Goal: Task Accomplishment & Management: Manage account settings

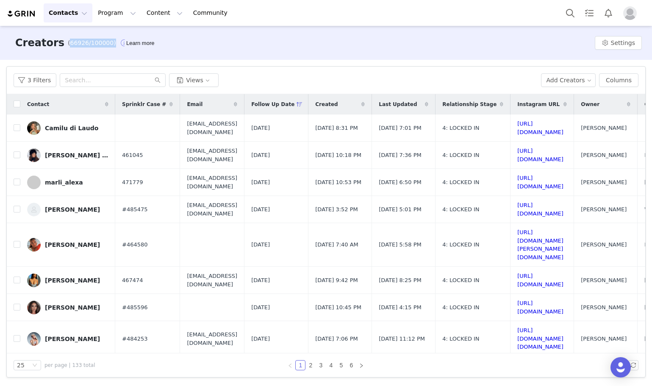
drag, startPoint x: 58, startPoint y: 43, endPoint x: 101, endPoint y: 44, distance: 43.2
click at [101, 44] on div "(66926/100000)" at bounding box center [99, 43] width 63 height 14
click at [94, 44] on span "(66926/100000)" at bounding box center [92, 43] width 48 height 9
drag, startPoint x: 96, startPoint y: 44, endPoint x: 59, endPoint y: 41, distance: 37.0
click at [68, 41] on span "(66926/100000)" at bounding box center [92, 43] width 48 height 9
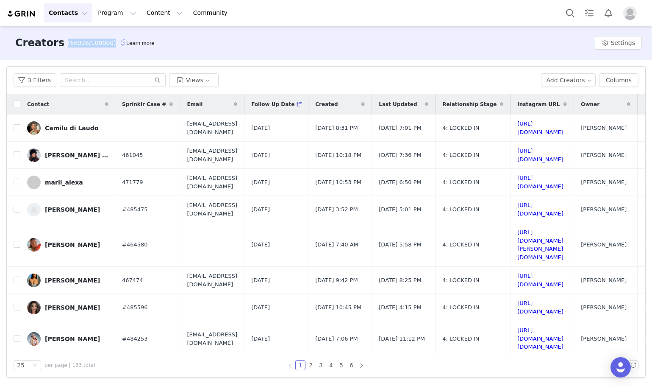
drag, startPoint x: 55, startPoint y: 41, endPoint x: 100, endPoint y: 43, distance: 44.5
click at [100, 43] on div "Creators (66926/100000)" at bounding box center [70, 42] width 121 height 15
click at [97, 43] on span "(66926/100000)" at bounding box center [92, 43] width 48 height 9
drag, startPoint x: 97, startPoint y: 43, endPoint x: 55, endPoint y: 42, distance: 42.4
click at [55, 42] on div "Creators (66926/100000)" at bounding box center [70, 42] width 121 height 15
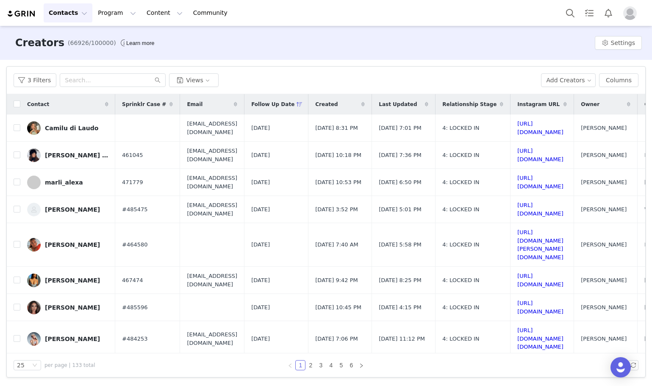
click at [56, 42] on div "Creators (66926/100000)" at bounding box center [70, 42] width 121 height 15
drag, startPoint x: 57, startPoint y: 42, endPoint x: 97, endPoint y: 44, distance: 40.3
click at [97, 44] on span "(66926/100000)" at bounding box center [92, 43] width 48 height 9
drag, startPoint x: 98, startPoint y: 44, endPoint x: 57, endPoint y: 42, distance: 41.1
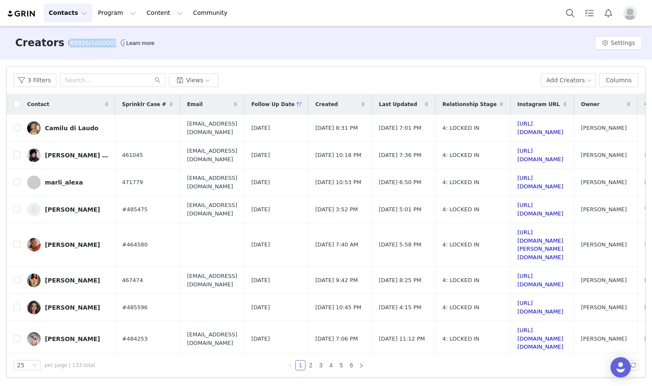
click at [68, 42] on span "(66926/100000)" at bounding box center [92, 43] width 48 height 9
drag, startPoint x: 58, startPoint y: 42, endPoint x: 99, endPoint y: 45, distance: 41.2
click at [99, 45] on div "(66926/100000)" at bounding box center [99, 43] width 63 height 14
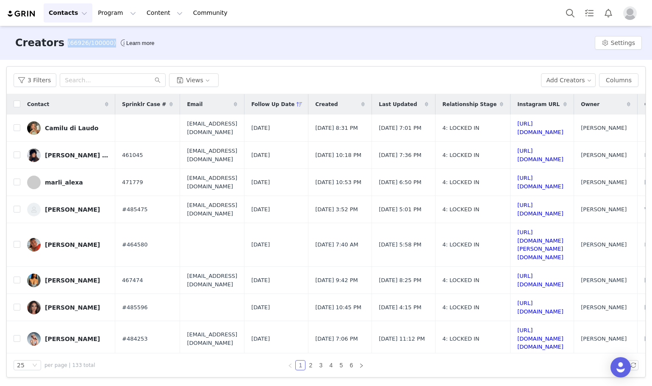
drag, startPoint x: 99, startPoint y: 45, endPoint x: 54, endPoint y: 44, distance: 44.5
click at [54, 44] on div "Creators (66926/100000)" at bounding box center [70, 42] width 121 height 15
click at [55, 44] on div "Creators (66926/100000)" at bounding box center [70, 42] width 121 height 15
drag, startPoint x: 57, startPoint y: 44, endPoint x: 95, endPoint y: 43, distance: 38.1
click at [102, 44] on div "(66926/100000)" at bounding box center [99, 43] width 63 height 14
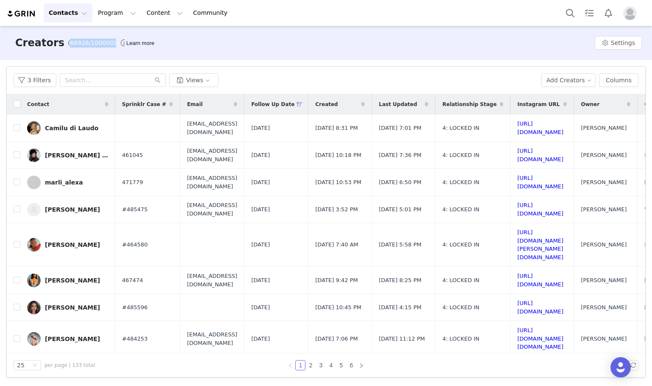
click at [98, 43] on span "(66926/100000)" at bounding box center [92, 43] width 48 height 9
drag, startPoint x: 98, startPoint y: 43, endPoint x: 56, endPoint y: 42, distance: 42.0
click at [56, 42] on div "Creators (66926/100000)" at bounding box center [70, 42] width 121 height 15
drag, startPoint x: 57, startPoint y: 42, endPoint x: 100, endPoint y: 42, distance: 43.2
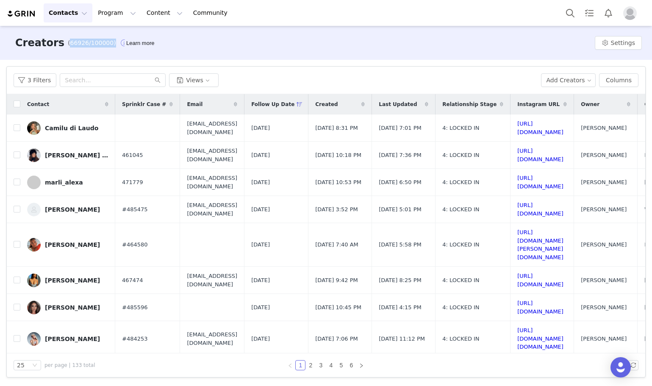
click at [100, 42] on div "(66926/100000)" at bounding box center [99, 43] width 63 height 14
click at [94, 42] on span "(66926/100000)" at bounding box center [92, 43] width 48 height 9
drag, startPoint x: 97, startPoint y: 42, endPoint x: 56, endPoint y: 40, distance: 41.6
click at [56, 40] on div "Creators (66926/100000)" at bounding box center [70, 42] width 121 height 15
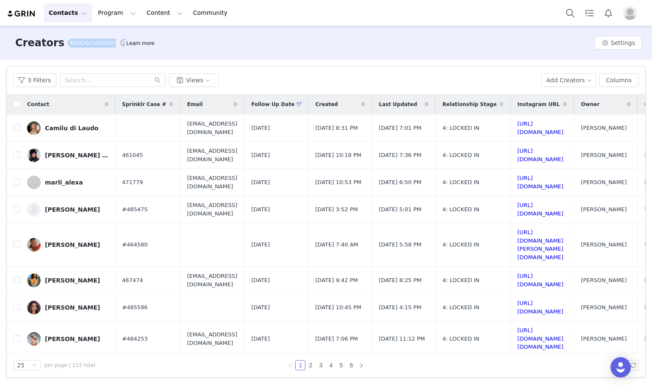
drag, startPoint x: 57, startPoint y: 40, endPoint x: 97, endPoint y: 43, distance: 40.4
click at [97, 43] on div "Creators (66926/100000)" at bounding box center [70, 42] width 121 height 15
click at [97, 43] on span "(66926/100000)" at bounding box center [92, 43] width 48 height 9
drag, startPoint x: 98, startPoint y: 43, endPoint x: 53, endPoint y: 42, distance: 44.5
click at [53, 42] on div "Creators (66926/100000)" at bounding box center [70, 42] width 121 height 15
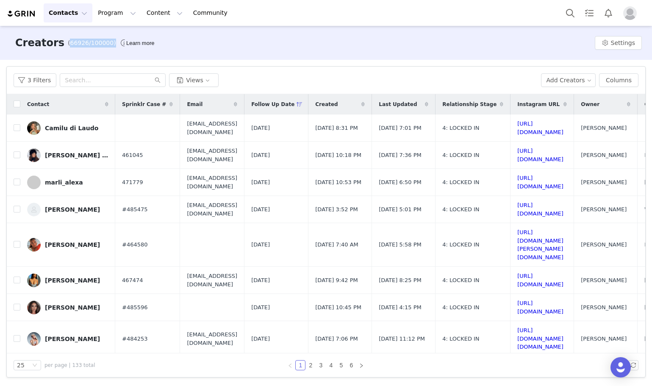
click at [68, 42] on span "(66926/100000)" at bounding box center [92, 43] width 48 height 9
drag, startPoint x: 56, startPoint y: 42, endPoint x: 98, endPoint y: 44, distance: 42.4
click at [98, 44] on div "Creators (66926/100000)" at bounding box center [70, 42] width 121 height 15
click at [99, 44] on div "(66926/100000)" at bounding box center [99, 43] width 63 height 14
drag, startPoint x: 99, startPoint y: 44, endPoint x: 72, endPoint y: 44, distance: 27.1
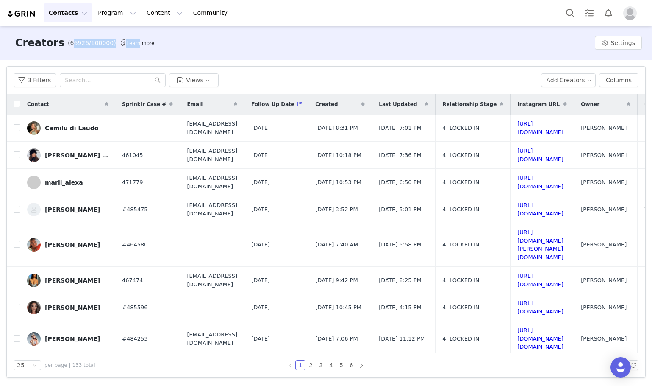
click at [72, 44] on div "(66926/100000)" at bounding box center [99, 43] width 63 height 14
click at [68, 44] on span "(66926/100000)" at bounding box center [92, 43] width 48 height 9
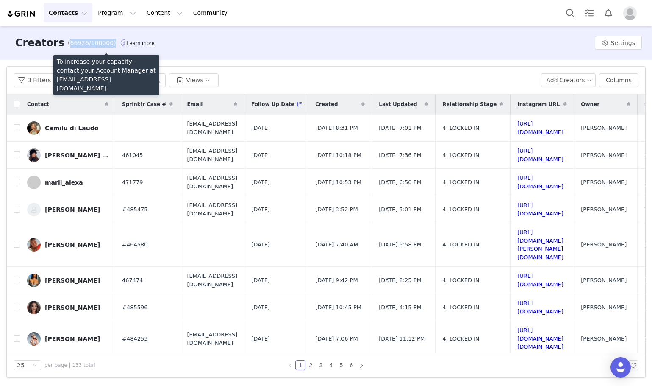
drag, startPoint x: 57, startPoint y: 41, endPoint x: 100, endPoint y: 42, distance: 43.7
click at [100, 42] on div "Creators (66926/100000)" at bounding box center [70, 42] width 121 height 15
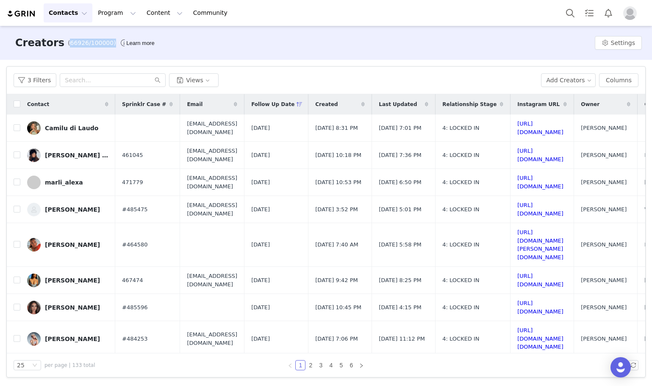
click at [97, 42] on span "(66926/100000)" at bounding box center [92, 43] width 48 height 9
drag, startPoint x: 98, startPoint y: 42, endPoint x: 54, endPoint y: 42, distance: 44.1
click at [54, 42] on div "Creators (66926/100000)" at bounding box center [70, 42] width 121 height 15
click at [56, 42] on div "Creators (66926/100000)" at bounding box center [70, 42] width 121 height 15
drag, startPoint x: 56, startPoint y: 42, endPoint x: 97, endPoint y: 43, distance: 41.1
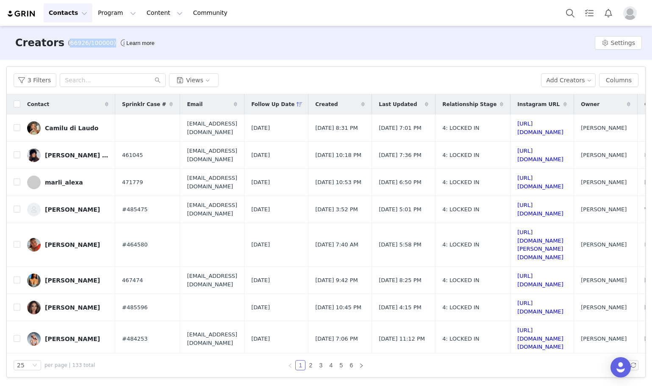
click at [97, 43] on div "Creators (66926/100000)" at bounding box center [70, 42] width 121 height 15
click at [97, 43] on span "(66926/100000)" at bounding box center [92, 43] width 48 height 9
drag, startPoint x: 97, startPoint y: 43, endPoint x: 57, endPoint y: 44, distance: 40.3
click at [68, 44] on span "(66926/100000)" at bounding box center [92, 43] width 48 height 9
click at [232, 67] on div "3 Filters Views Add Creators Columns" at bounding box center [326, 81] width 639 height 28
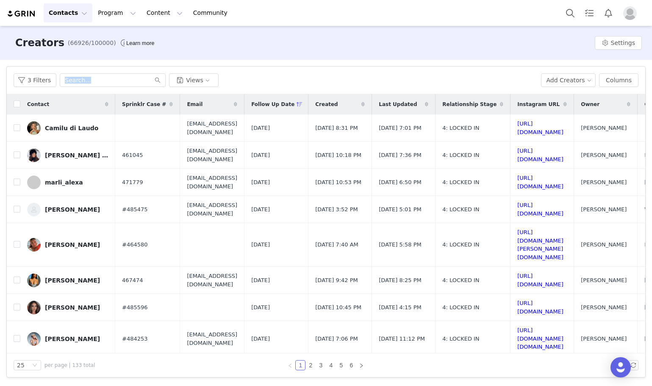
drag, startPoint x: 16, startPoint y: 68, endPoint x: 275, endPoint y: 60, distance: 259.9
click at [275, 60] on div "Filters Filter Logic And Or Archived Select Owner Select Kamila Castillo Contac…" at bounding box center [326, 222] width 652 height 324
drag, startPoint x: 254, startPoint y: 75, endPoint x: 15, endPoint y: 43, distance: 240.6
click at [15, 43] on div "Creators (66926/100000) Learn more Settings Filters Filter Logic And Or Archive…" at bounding box center [326, 205] width 652 height 359
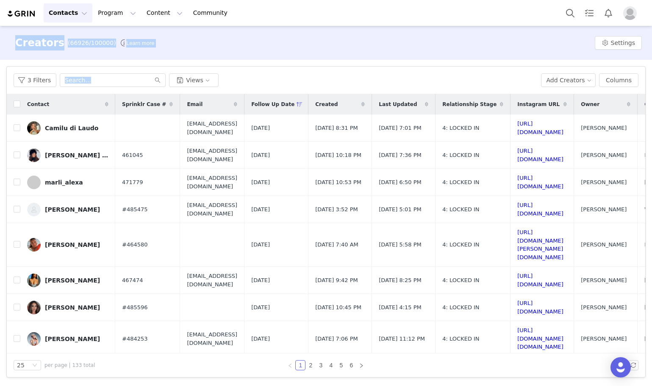
click at [15, 43] on h3 "Creators" at bounding box center [39, 42] width 49 height 15
drag, startPoint x: 15, startPoint y: 43, endPoint x: 236, endPoint y: 83, distance: 224.3
click at [236, 83] on div "Creators (66926/100000) Learn more Settings Filters Filter Logic And Or Archive…" at bounding box center [326, 205] width 652 height 359
click at [236, 83] on div "3 Filters Views" at bounding box center [274, 80] width 521 height 14
drag, startPoint x: 194, startPoint y: 77, endPoint x: 11, endPoint y: 27, distance: 190.3
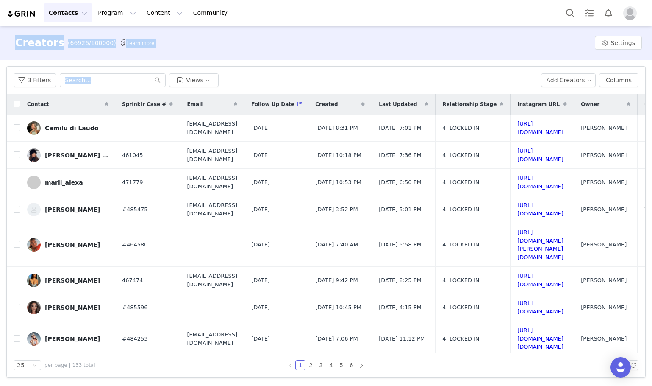
click at [11, 27] on div "Creators (66926/100000) Learn more Settings Filters Filter Logic And Or Archive…" at bounding box center [326, 205] width 652 height 359
click at [12, 35] on div "Creators (66926/100000)" at bounding box center [70, 42] width 121 height 15
drag, startPoint x: 12, startPoint y: 35, endPoint x: 247, endPoint y: 89, distance: 240.5
click at [247, 89] on div "Creators (66926/100000) Learn more Settings Filters Filter Logic And Or Archive…" at bounding box center [326, 205] width 652 height 359
click at [247, 89] on div "3 Filters Views Add Creators Columns" at bounding box center [326, 81] width 639 height 28
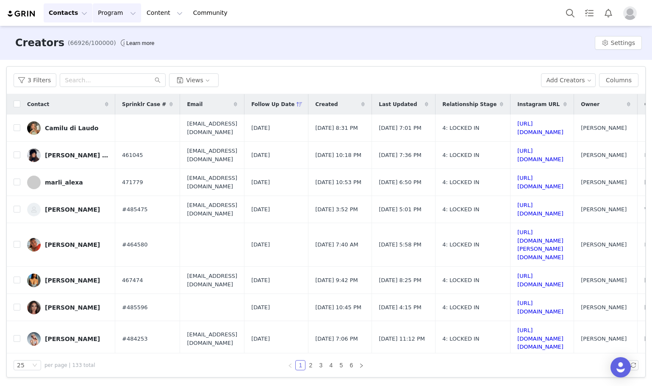
click at [100, 19] on button "Program Program" at bounding box center [117, 12] width 48 height 19
click at [102, 41] on p "Activations" at bounding box center [110, 37] width 33 height 9
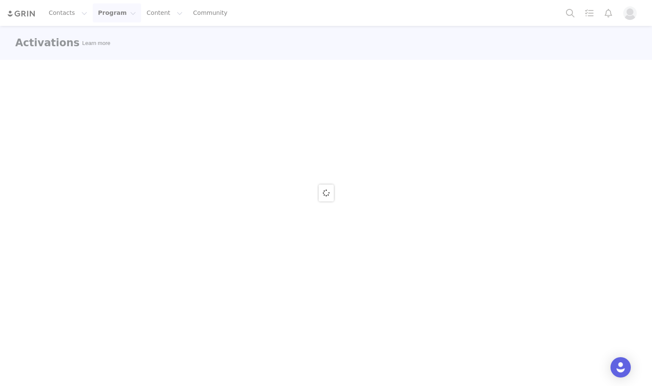
click at [95, 26] on div at bounding box center [326, 193] width 652 height 386
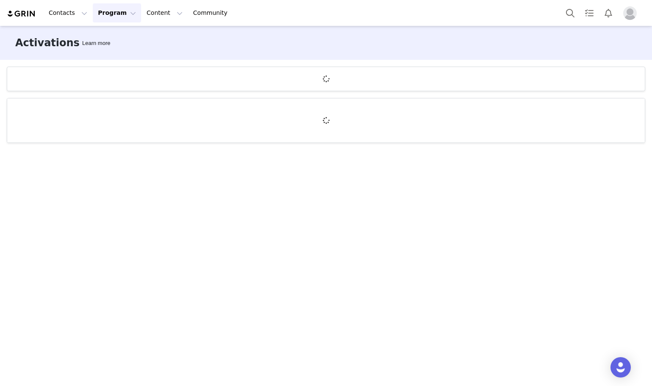
click at [99, 17] on button "Program Program" at bounding box center [117, 12] width 48 height 19
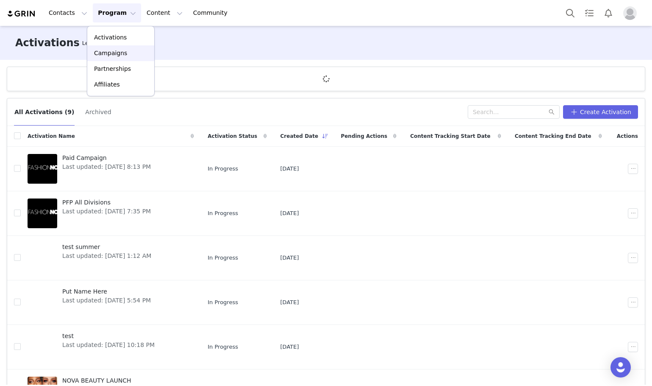
click at [110, 55] on p "Campaigns" at bounding box center [110, 53] width 33 height 9
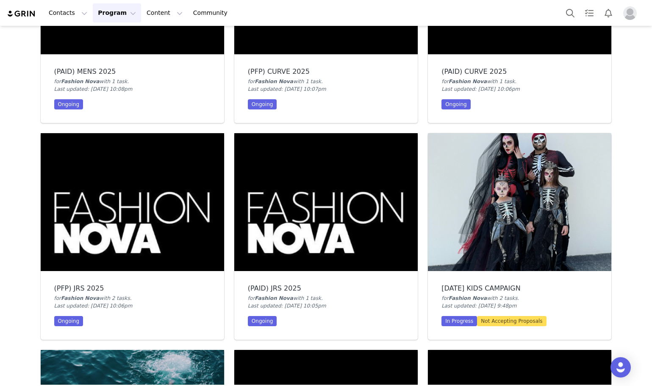
scroll to position [1271, 0]
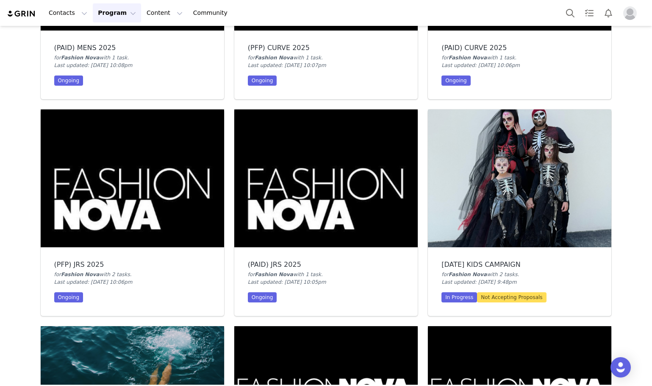
click at [298, 204] on img at bounding box center [325, 178] width 183 height 138
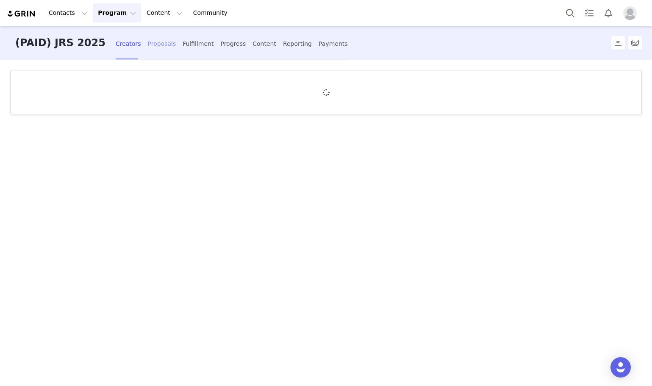
click at [150, 50] on div "Proposals" at bounding box center [161, 44] width 28 height 22
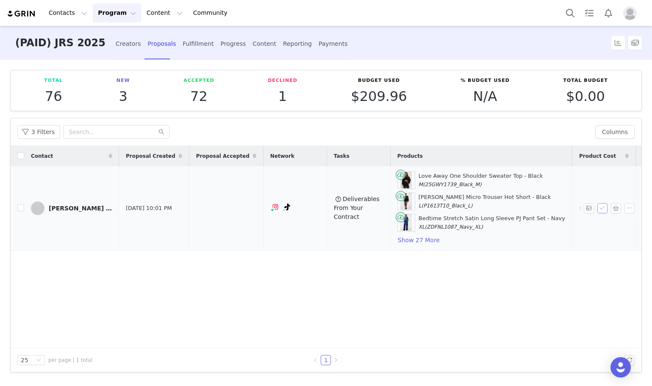
click at [601, 210] on button "button" at bounding box center [603, 208] width 10 height 10
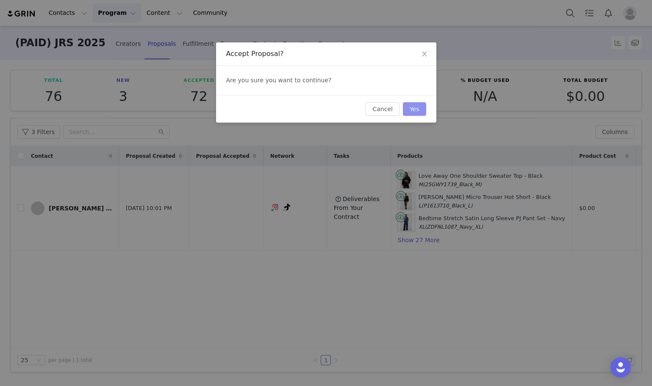
click at [426, 110] on div "Cancel Yes" at bounding box center [326, 109] width 220 height 28
click at [422, 109] on button "Yes" at bounding box center [414, 109] width 23 height 14
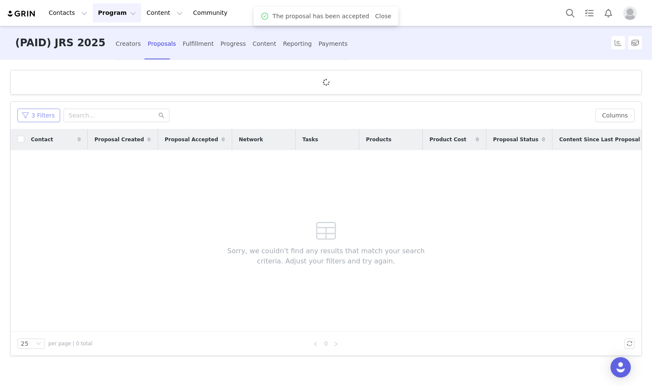
click at [38, 109] on button "3 Filters" at bounding box center [38, 115] width 43 height 14
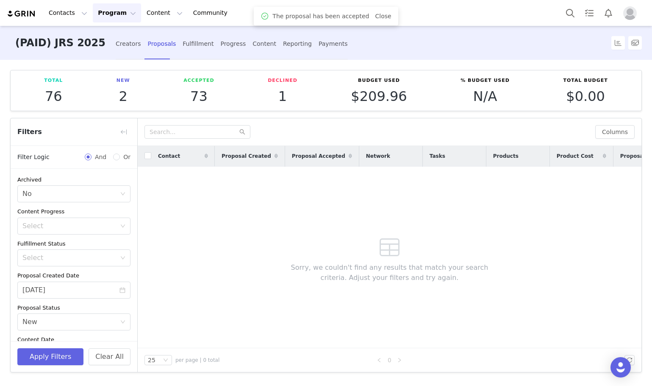
click at [56, 272] on div "Proposal Created Date" at bounding box center [73, 275] width 113 height 8
click at [56, 292] on input "09/30/2025" at bounding box center [73, 289] width 113 height 17
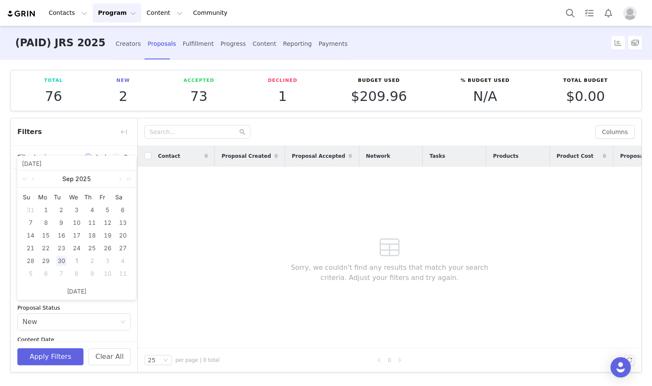
click at [64, 261] on div "30" at bounding box center [61, 261] width 10 height 10
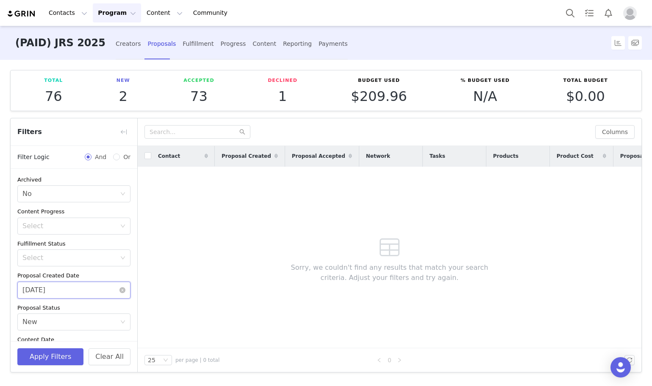
click at [47, 284] on input "09/30/2025" at bounding box center [73, 289] width 113 height 17
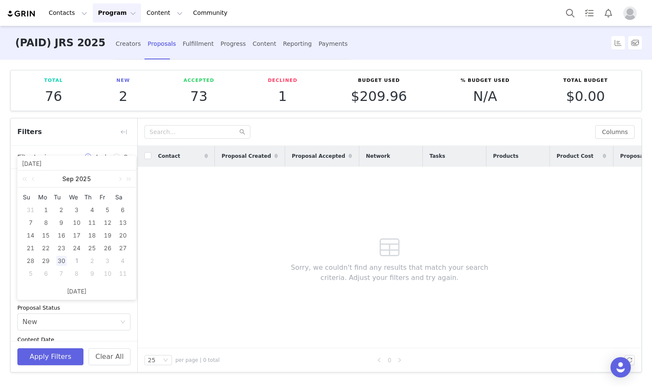
click at [77, 262] on div "1" at bounding box center [77, 261] width 10 height 10
type input "10/01/2025"
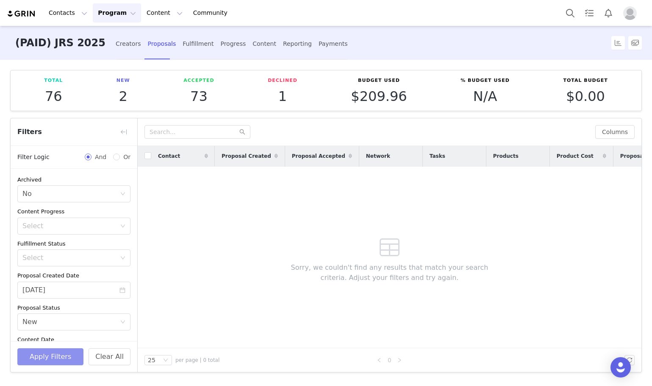
click at [52, 363] on button "Apply Filters" at bounding box center [50, 356] width 66 height 17
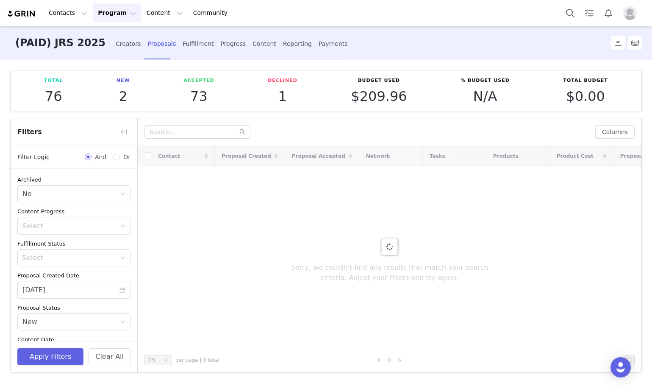
click at [116, 138] on div "Filters" at bounding box center [74, 132] width 127 height 28
click at [120, 137] on button "button" at bounding box center [124, 132] width 14 height 14
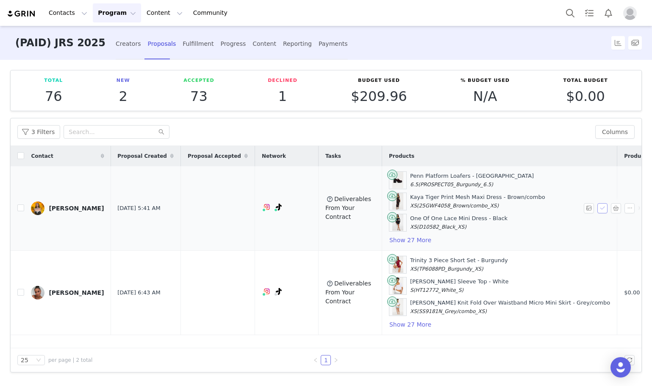
click at [601, 209] on button "button" at bounding box center [603, 208] width 10 height 10
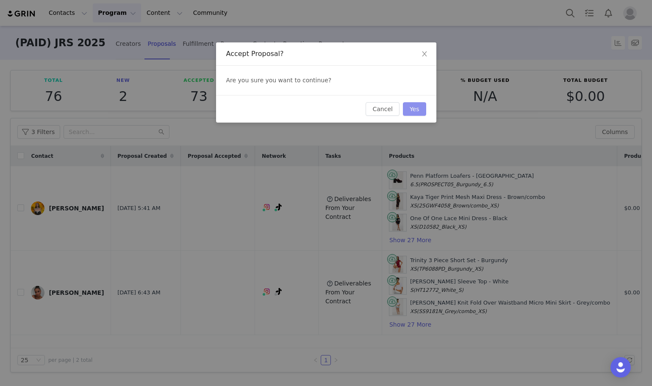
click at [411, 110] on button "Yes" at bounding box center [414, 109] width 23 height 14
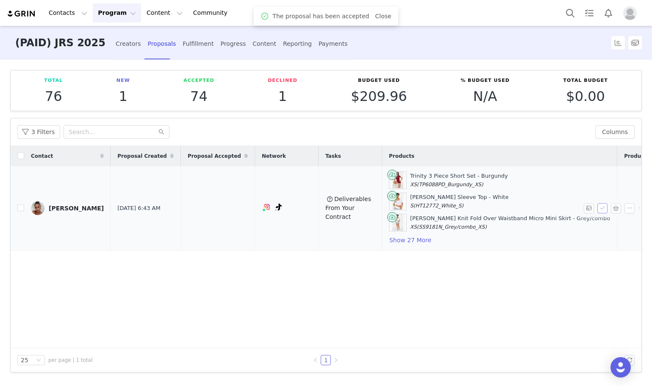
click at [600, 208] on button "button" at bounding box center [603, 208] width 10 height 10
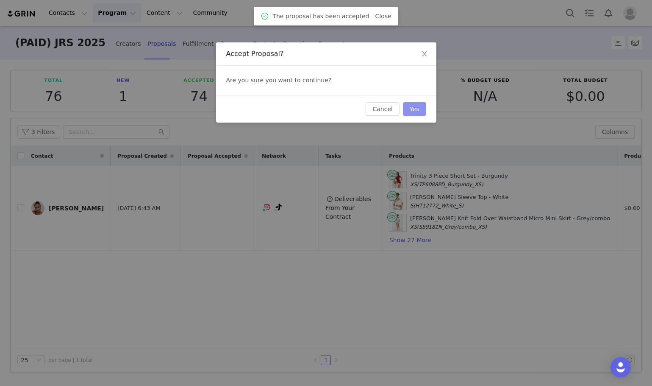
click at [406, 111] on button "Yes" at bounding box center [414, 109] width 23 height 14
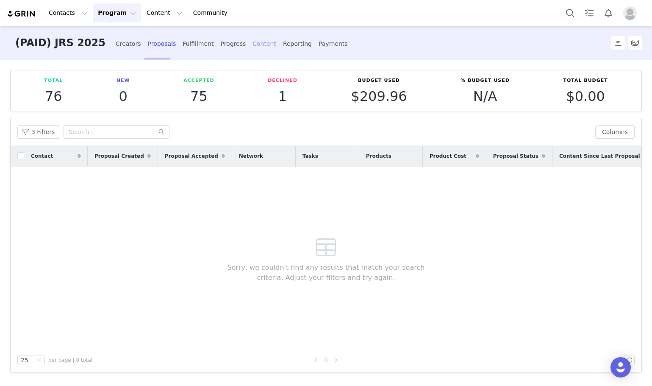
click at [253, 53] on div "Content" at bounding box center [265, 44] width 24 height 22
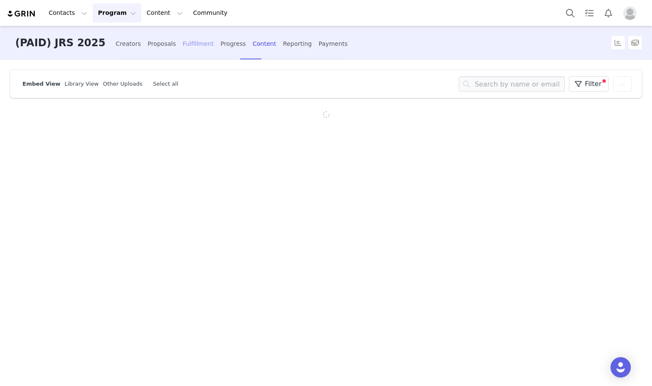
click at [183, 45] on div "Fulfillment" at bounding box center [198, 44] width 31 height 22
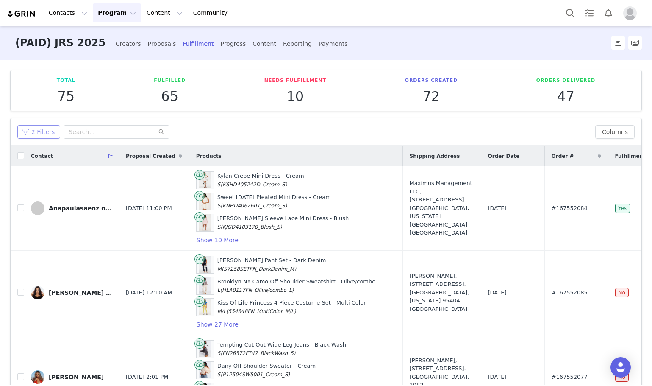
click at [47, 131] on button "2 Filters" at bounding box center [38, 132] width 43 height 14
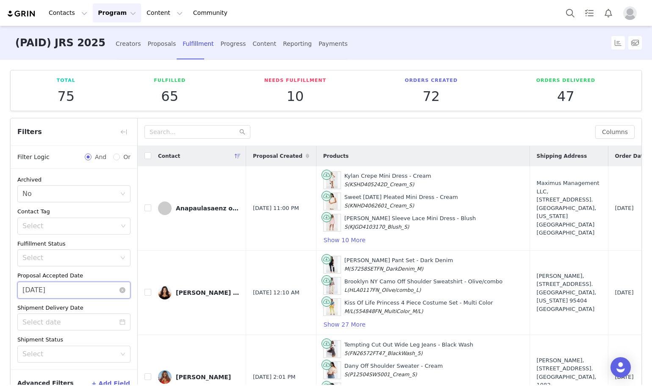
click at [39, 293] on input "09/30/2025" at bounding box center [73, 289] width 113 height 17
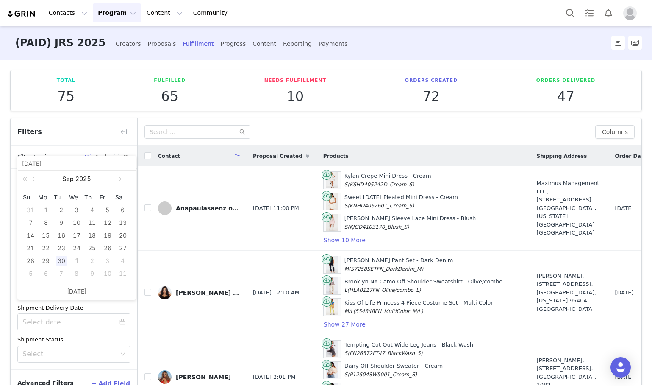
click at [61, 261] on div "30" at bounding box center [61, 261] width 10 height 10
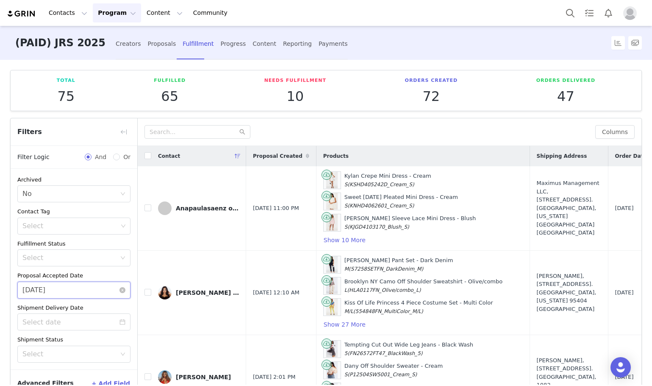
click at [46, 295] on input "09/30/2025" at bounding box center [73, 289] width 113 height 17
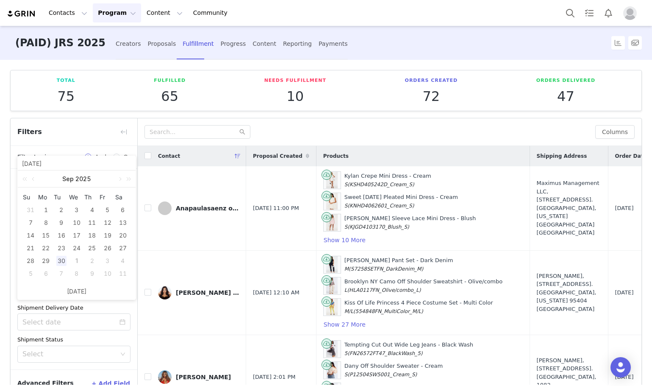
click at [75, 258] on div "1" at bounding box center [77, 261] width 10 height 10
type input "10/01/2025"
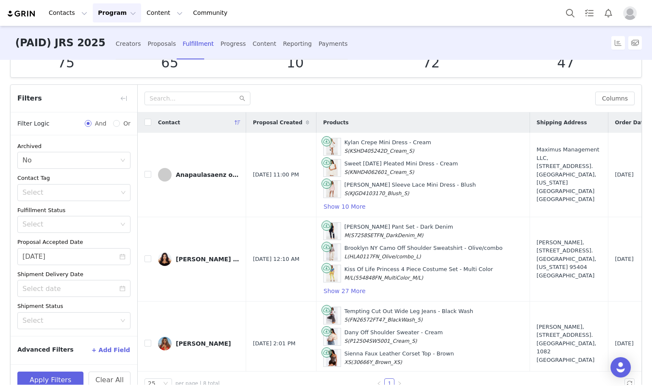
scroll to position [55, 0]
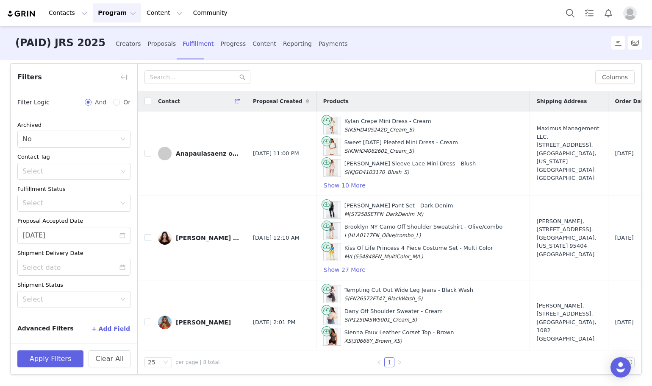
click at [64, 343] on div "Apply Filters Clear All" at bounding box center [74, 358] width 127 height 31
click at [58, 355] on button "Apply Filters" at bounding box center [50, 358] width 66 height 17
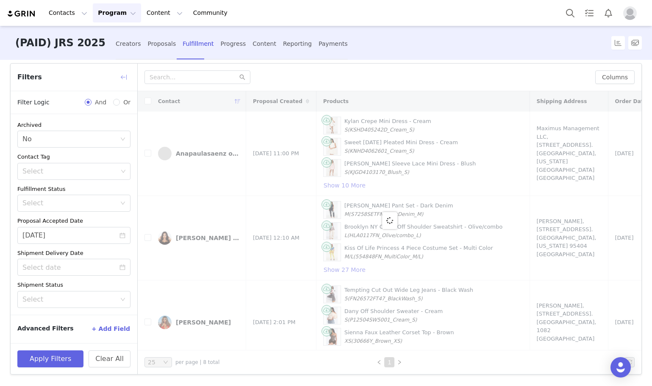
click at [120, 82] on button "button" at bounding box center [124, 77] width 14 height 14
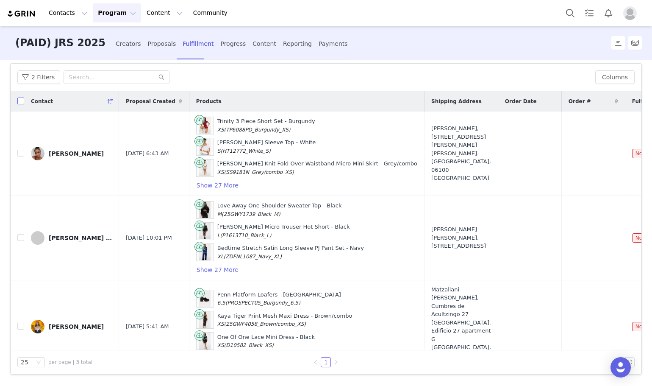
click at [22, 103] on input "checkbox" at bounding box center [20, 100] width 7 height 7
checkbox input "true"
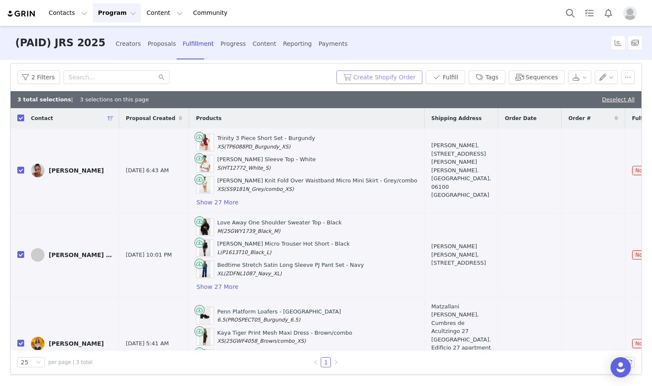
click at [390, 80] on button "Create Shopify Order" at bounding box center [379, 77] width 86 height 14
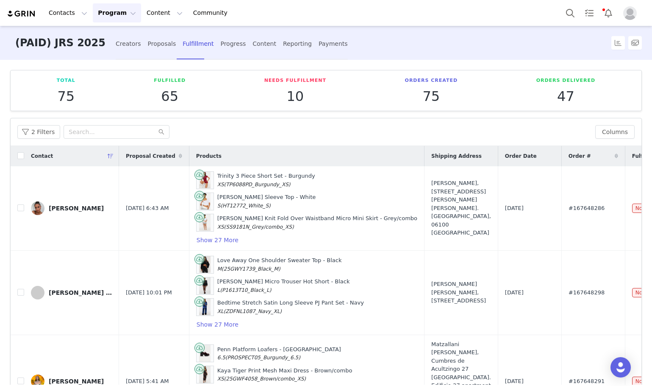
click at [78, 22] on div "Contacts Contacts Creators Prospects Applicants Program Program Activations Cam…" at bounding box center [326, 13] width 652 height 26
click at [57, 13] on button "Contacts Contacts" at bounding box center [68, 12] width 49 height 19
click at [61, 36] on p "Creators" at bounding box center [63, 37] width 25 height 9
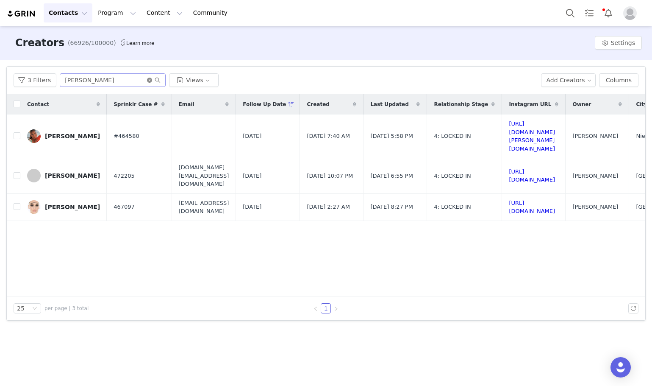
click at [147, 81] on icon "icon: close-circle" at bounding box center [149, 80] width 5 height 5
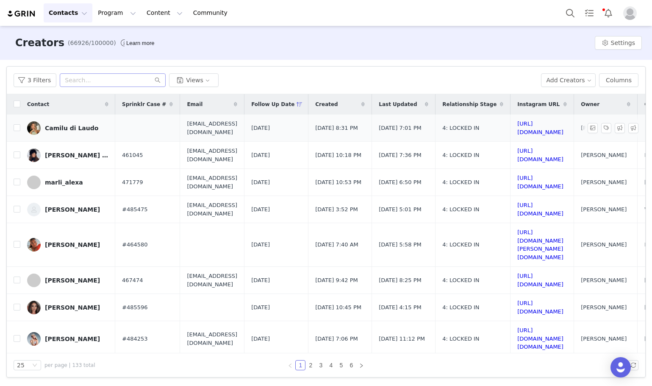
click at [68, 119] on td "Camilu di Laudo" at bounding box center [67, 127] width 95 height 27
drag, startPoint x: 66, startPoint y: 127, endPoint x: 11, endPoint y: 136, distance: 56.2
click at [66, 128] on div "Camilu di Laudo" at bounding box center [71, 128] width 53 height 7
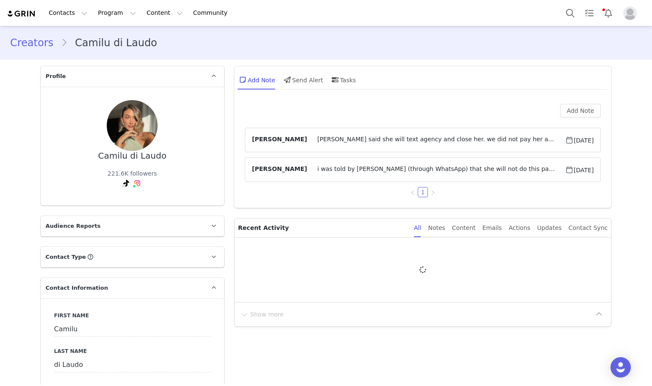
type input "+54 ([GEOGRAPHIC_DATA])"
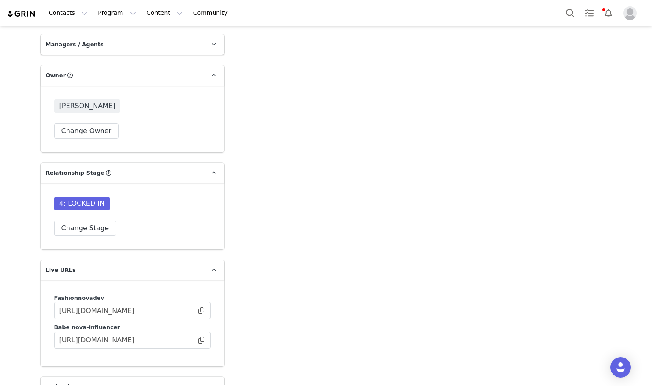
scroll to position [2560, 0]
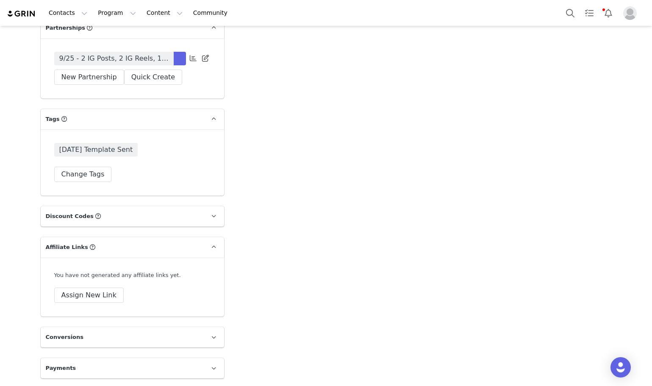
drag, startPoint x: 295, startPoint y: 113, endPoint x: 263, endPoint y: 289, distance: 179.3
click at [54, 9] on button "Contacts Contacts" at bounding box center [68, 12] width 49 height 19
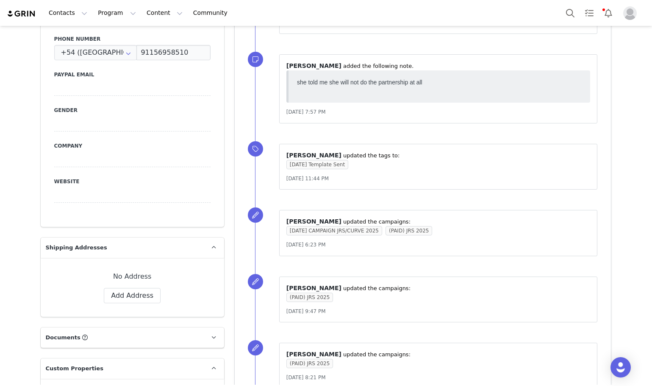
scroll to position [0, 0]
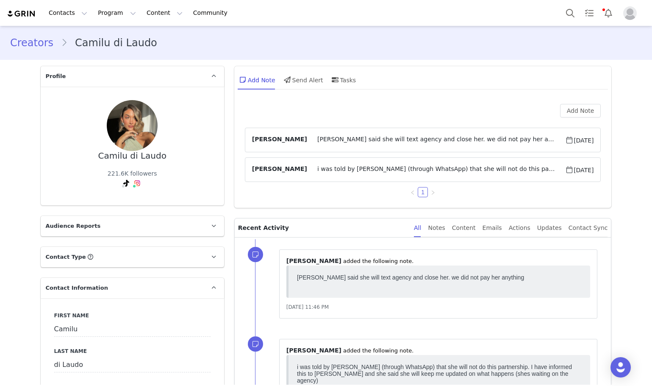
drag, startPoint x: 215, startPoint y: 115, endPoint x: 214, endPoint y: 83, distance: 32.3
click at [35, 45] on link "Creators" at bounding box center [35, 42] width 51 height 15
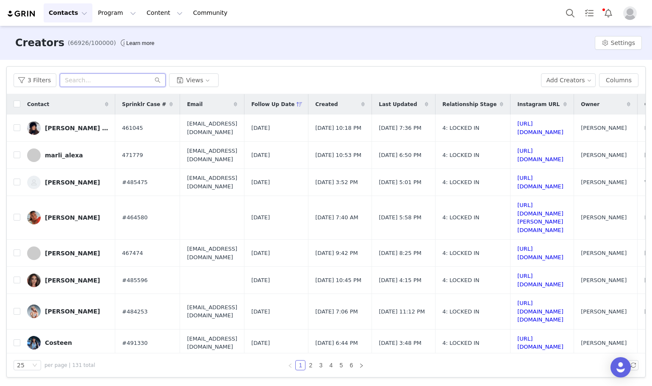
click at [100, 76] on input "text" at bounding box center [113, 80] width 106 height 14
paste input "Porschemx"
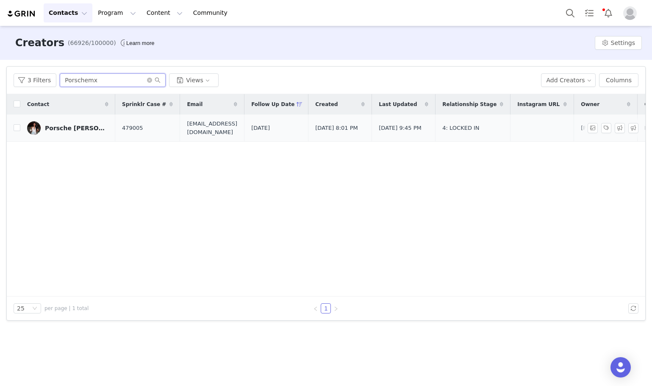
type input "Porschemx"
click at [64, 130] on div "Porsche Mcmillan" at bounding box center [77, 128] width 64 height 7
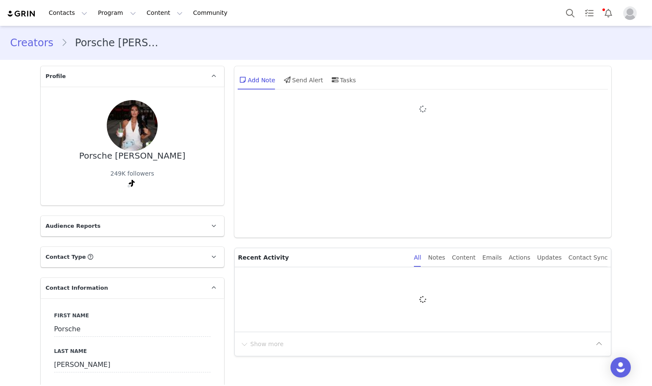
type input "+44 ([GEOGRAPHIC_DATA])"
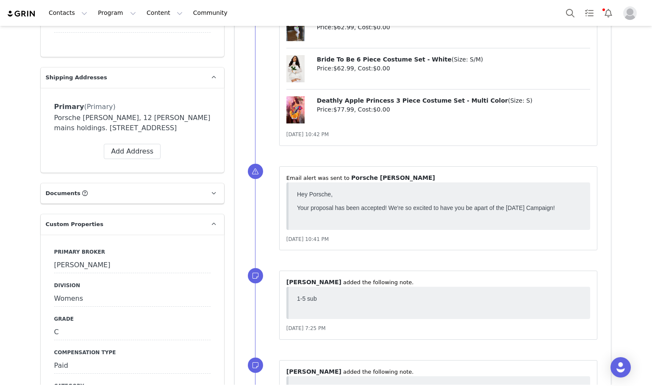
scroll to position [805, 0]
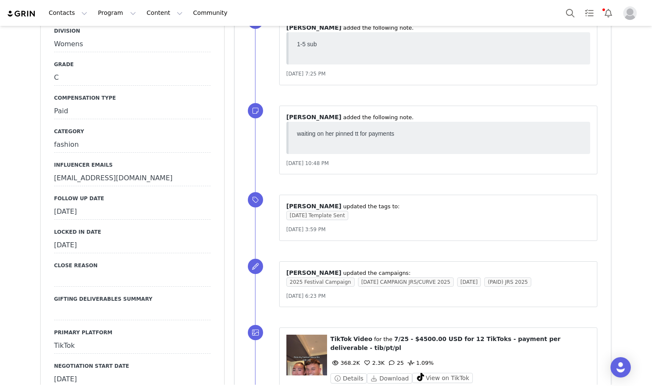
click at [93, 212] on div "September 26th, 2025" at bounding box center [132, 211] width 156 height 15
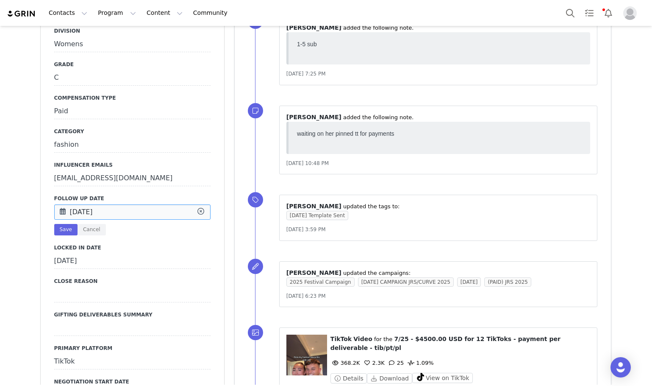
click at [93, 212] on input "Sep 26 2025" at bounding box center [132, 211] width 156 height 15
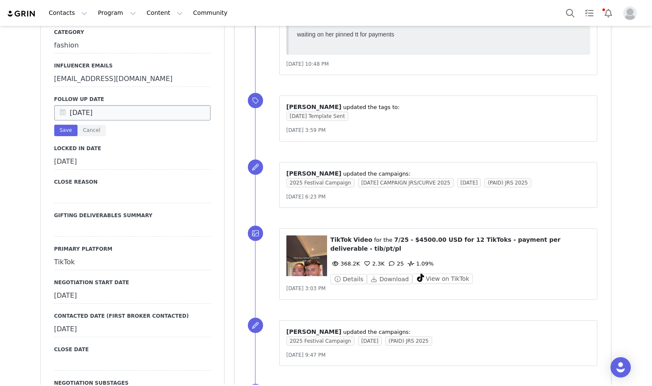
scroll to position [890, 0]
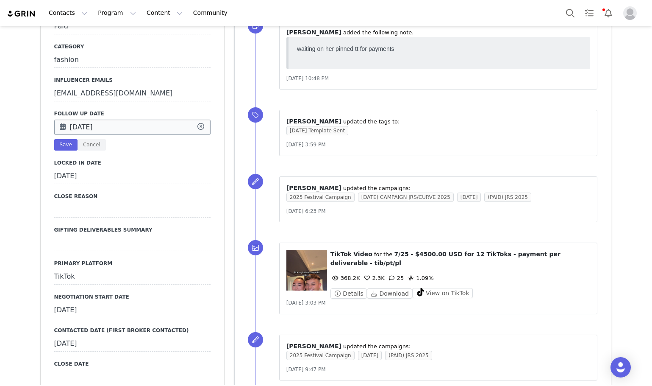
click at [111, 121] on input "Sep 26 2025" at bounding box center [132, 127] width 156 height 15
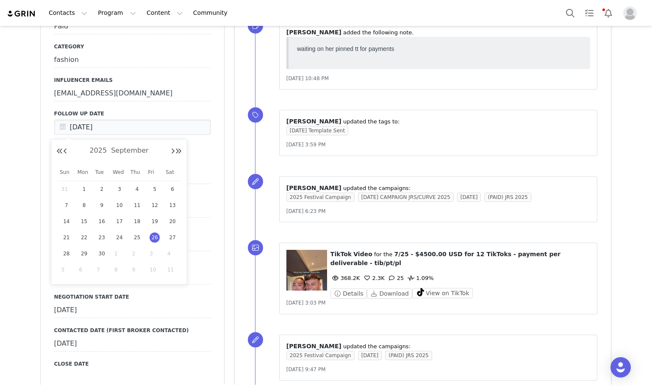
click at [153, 251] on span "3" at bounding box center [155, 253] width 10 height 10
type input "Oct 03 2025"
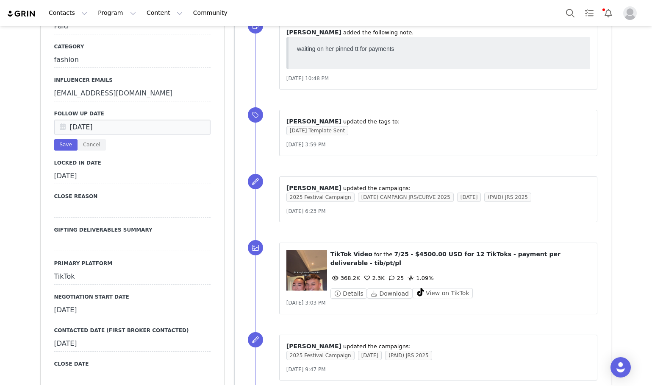
click at [50, 148] on div "Primary Broker Erin Division Womens Grade C Compensation Type Paid Category fas…" at bounding box center [132, 385] width 183 height 980
click at [54, 147] on button "Save" at bounding box center [65, 144] width 23 height 11
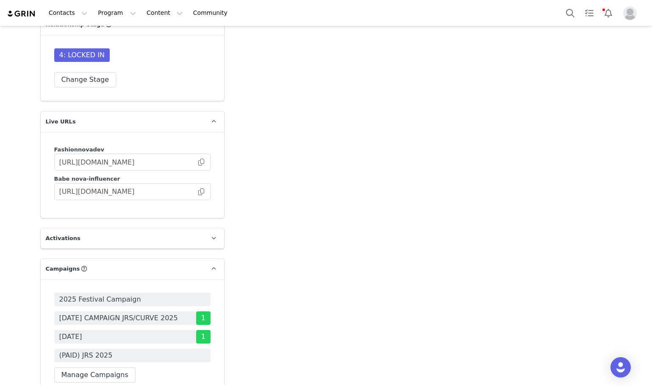
scroll to position [2331, 0]
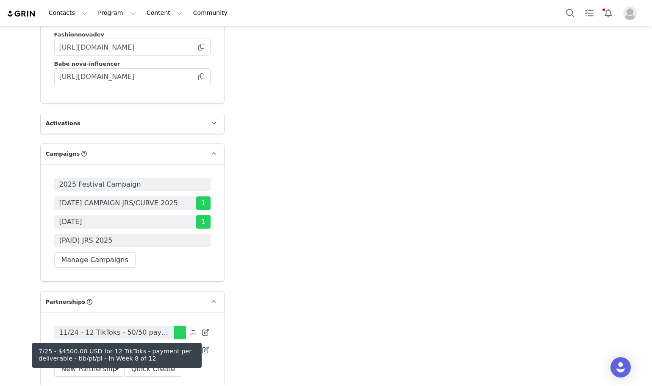
drag, startPoint x: 94, startPoint y: 374, endPoint x: 93, endPoint y: 382, distance: 8.5
drag, startPoint x: 93, startPoint y: 382, endPoint x: 86, endPoint y: 377, distance: 9.1
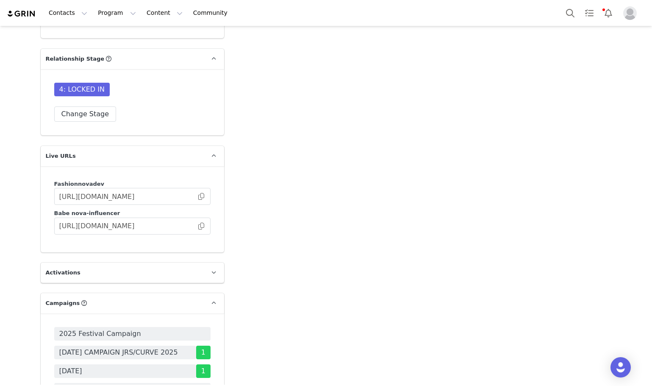
scroll to position [0, 0]
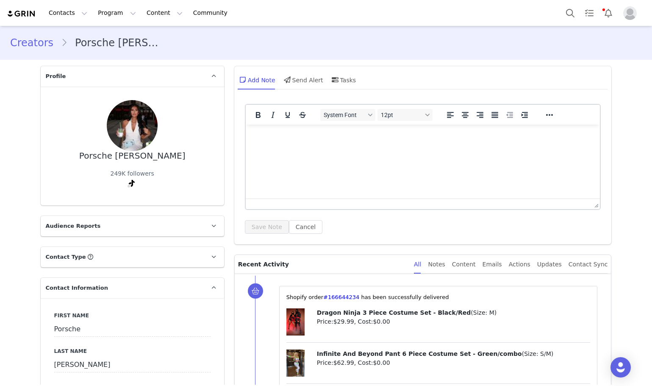
drag, startPoint x: 261, startPoint y: 160, endPoint x: 232, endPoint y: -51, distance: 213.4
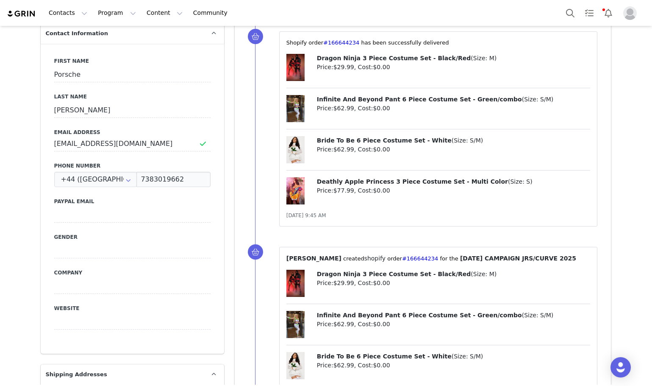
scroll to position [509, 0]
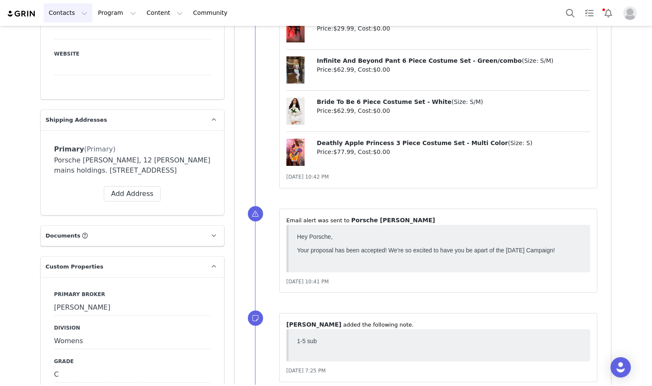
click at [68, 6] on button "Contacts Contacts" at bounding box center [68, 12] width 49 height 19
click at [67, 38] on p "Creators" at bounding box center [63, 37] width 25 height 9
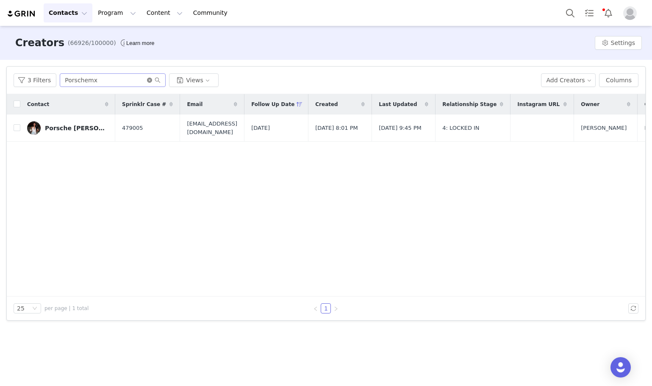
click at [147, 82] on icon "icon: close-circle" at bounding box center [149, 80] width 5 height 5
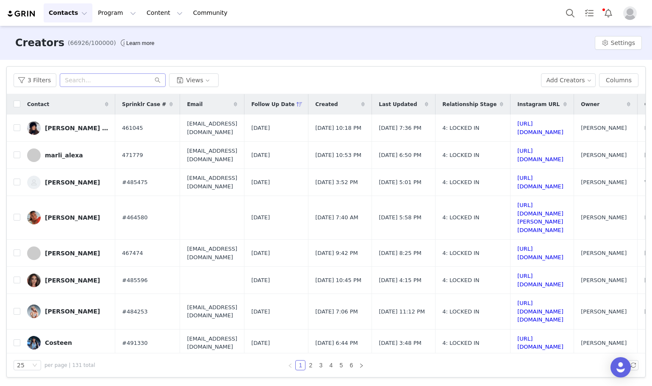
click at [84, 85] on div "3 Filters Views Add Creators Columns" at bounding box center [326, 81] width 639 height 28
click at [83, 83] on input "text" at bounding box center [113, 80] width 106 height 14
paste input "sil_labae"
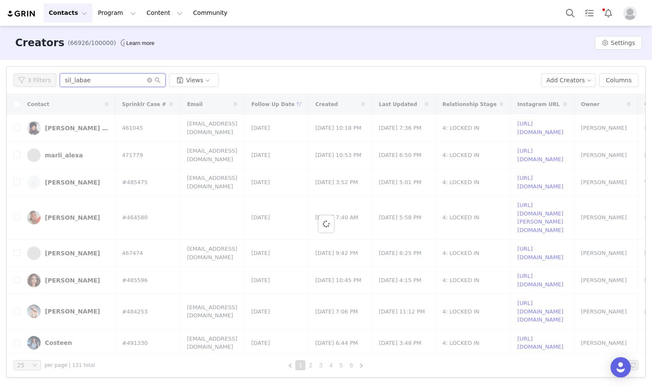
type input "sil_labae"
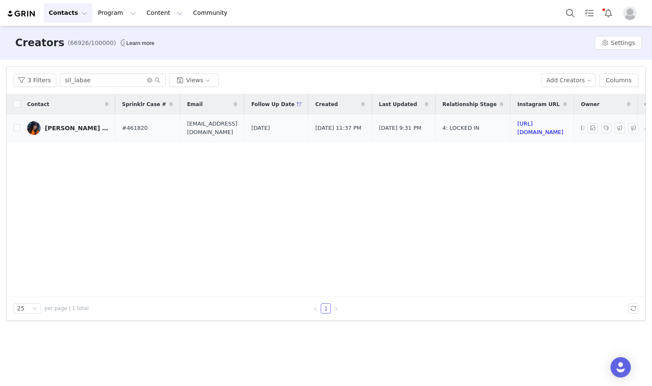
click at [73, 131] on link "Priscilla Ahurama Donkoh" at bounding box center [67, 128] width 81 height 14
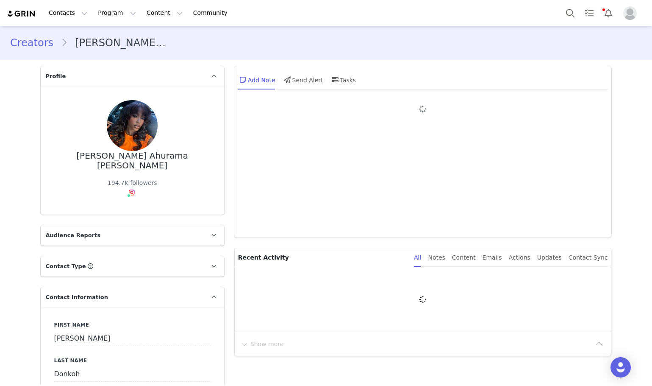
type input "+233 ([GEOGRAPHIC_DATA])"
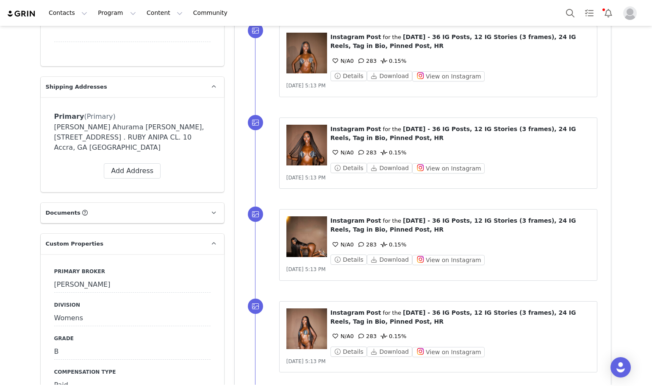
scroll to position [848, 0]
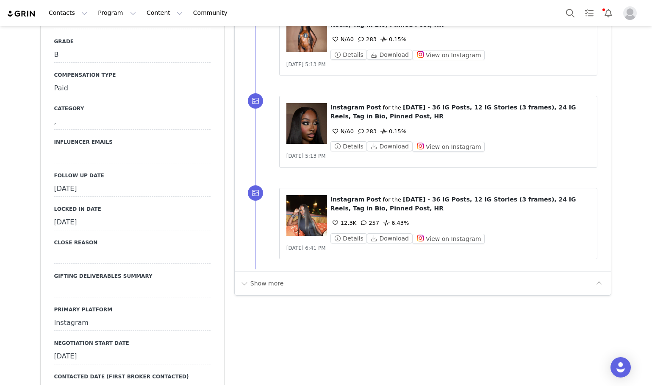
click at [104, 181] on div "September 29th, 2025" at bounding box center [132, 188] width 156 height 15
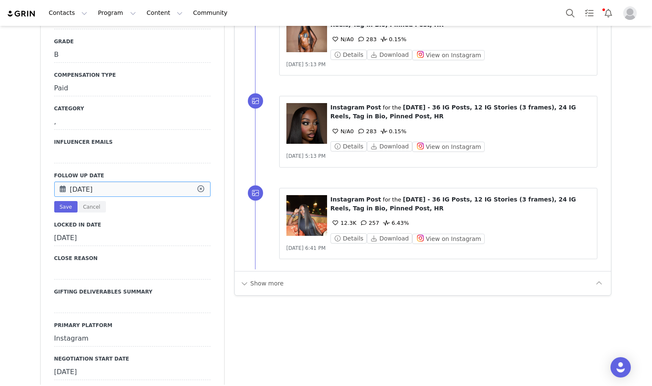
click at [104, 181] on input "Sep 29 2025" at bounding box center [132, 188] width 156 height 15
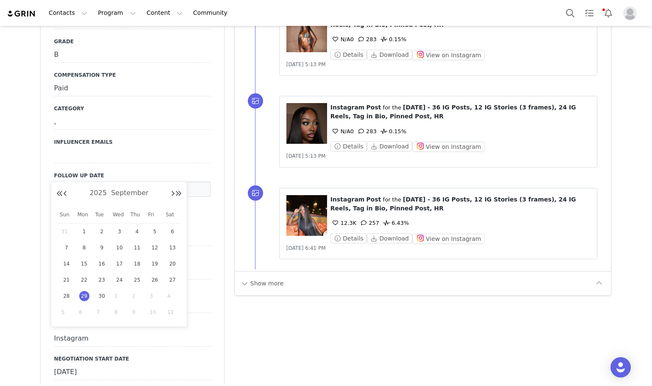
click at [289, 278] on div "Show more" at bounding box center [416, 283] width 353 height 14
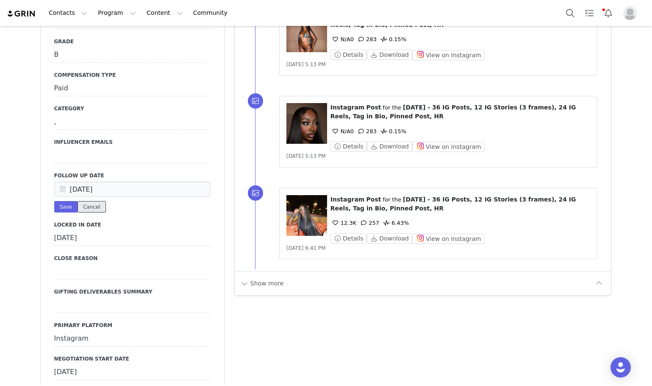
click at [81, 201] on button "Cancel" at bounding box center [92, 206] width 28 height 11
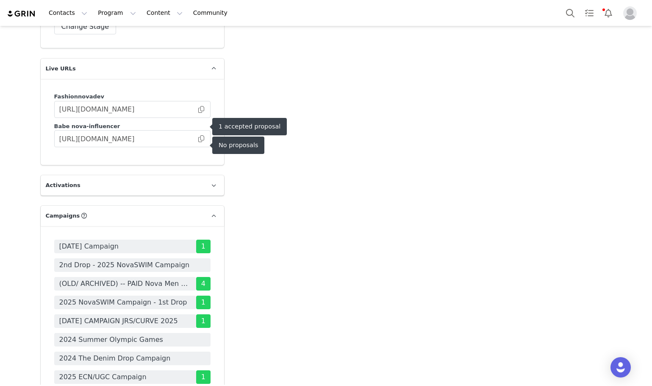
scroll to position [2585, 0]
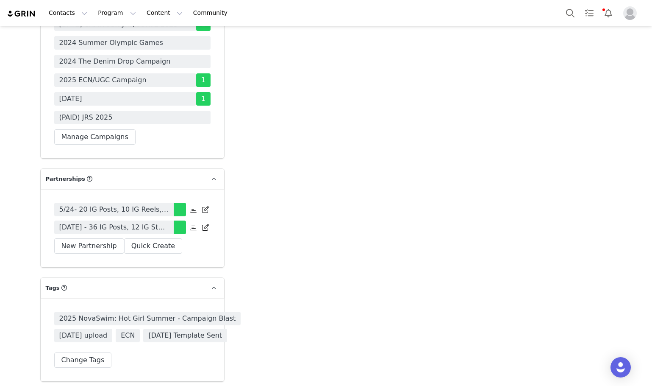
drag, startPoint x: 102, startPoint y: 199, endPoint x: 71, endPoint y: 208, distance: 31.7
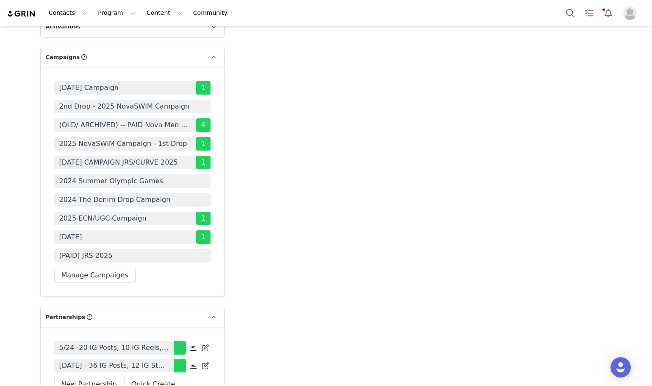
scroll to position [0, 0]
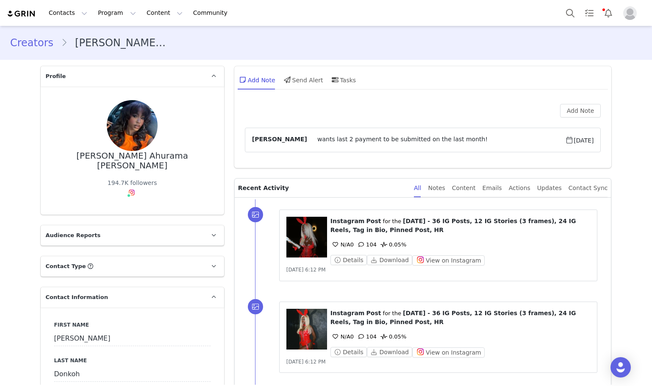
drag, startPoint x: 385, startPoint y: 152, endPoint x: 341, endPoint y: -51, distance: 207.8
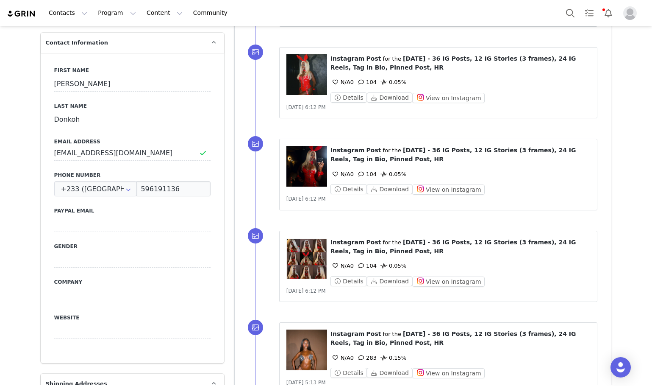
scroll to position [466, 0]
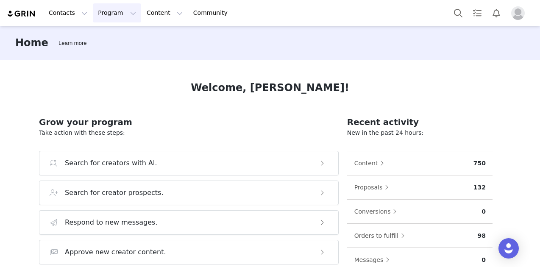
click at [98, 13] on button "Program Program" at bounding box center [117, 12] width 48 height 19
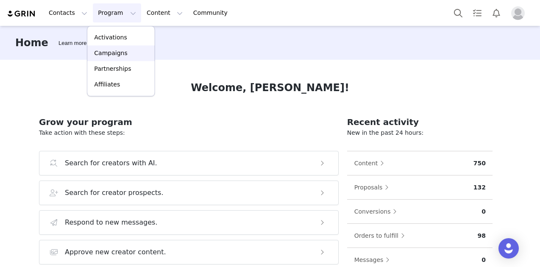
click at [118, 46] on link "Campaigns" at bounding box center [120, 53] width 67 height 16
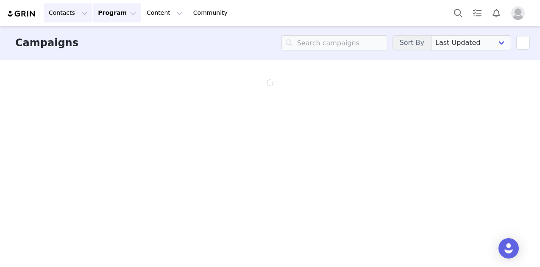
click at [71, 10] on button "Contacts Contacts" at bounding box center [68, 12] width 49 height 19
click at [68, 34] on p "Creators" at bounding box center [63, 37] width 25 height 9
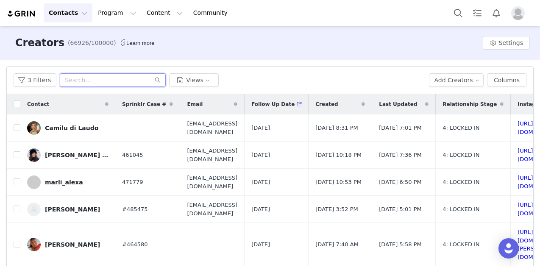
click at [111, 78] on input "text" at bounding box center [113, 80] width 106 height 14
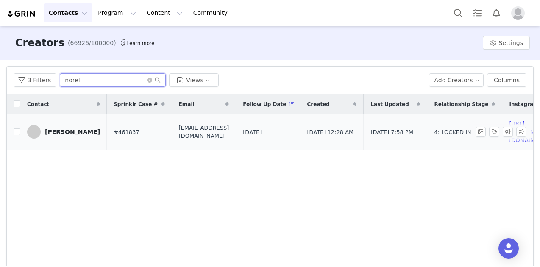
type input "norel"
click at [69, 128] on div "[PERSON_NAME]" at bounding box center [72, 131] width 55 height 7
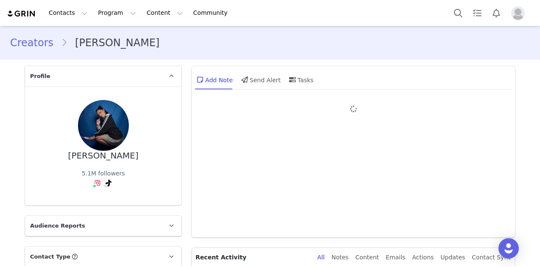
type input "+33 ([GEOGRAPHIC_DATA])"
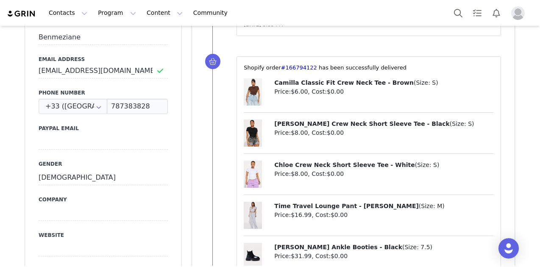
scroll to position [297, 0]
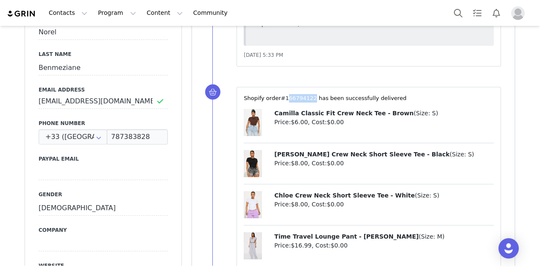
drag, startPoint x: 305, startPoint y: 96, endPoint x: 286, endPoint y: 95, distance: 19.5
click at [278, 97] on span "⁨Shopify⁩ order⁨ #166794122 ⁩ has been successfully delivered" at bounding box center [325, 98] width 163 height 6
copy span "166794122 ⁩"
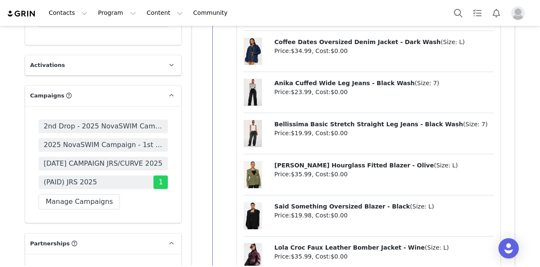
drag, startPoint x: 228, startPoint y: 66, endPoint x: 197, endPoint y: 265, distance: 201.5
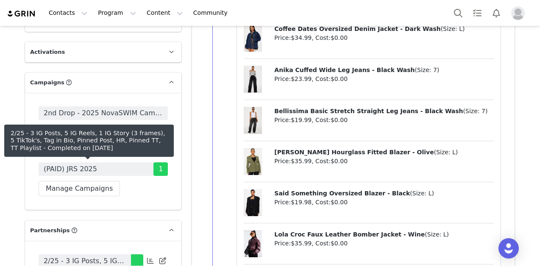
scroll to position [2449, 0]
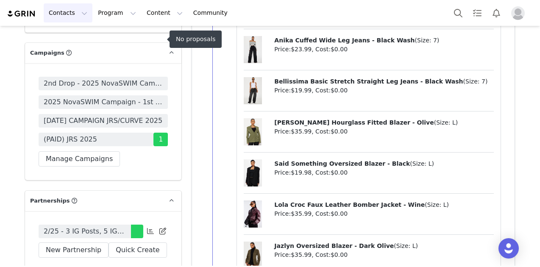
click at [58, 11] on button "Contacts Contacts" at bounding box center [68, 12] width 49 height 19
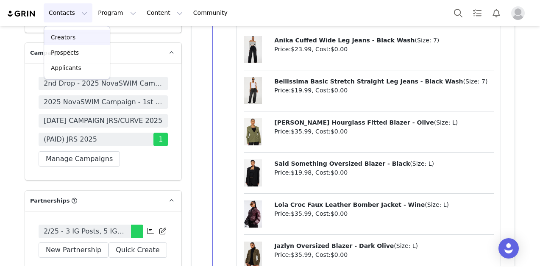
click at [66, 36] on p "Creators" at bounding box center [63, 37] width 25 height 9
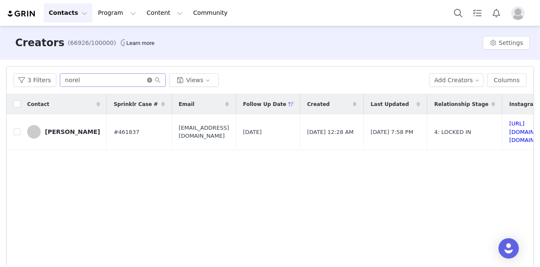
click at [147, 79] on icon "icon: close-circle" at bounding box center [149, 80] width 5 height 5
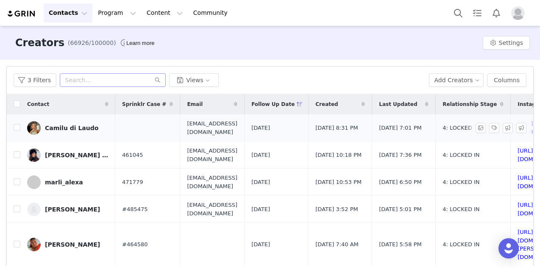
click at [66, 127] on div "Camilu di Laudo" at bounding box center [71, 128] width 53 height 7
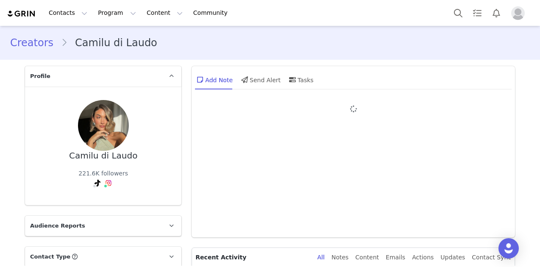
type input "+54 ([GEOGRAPHIC_DATA])"
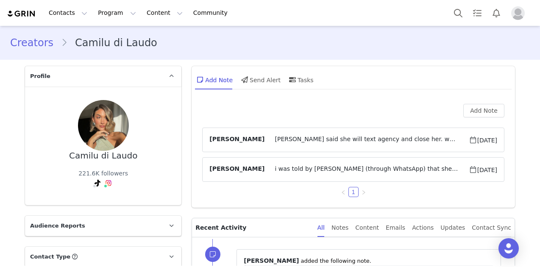
click at [290, 139] on span "manon said she will text agency and close her. we did not pay her anything" at bounding box center [366, 140] width 204 height 10
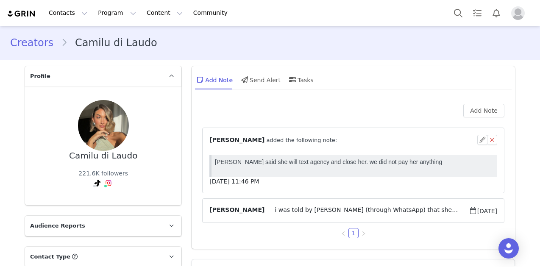
click at [301, 135] on div "⁨ Kamila Castillo ⁩ added the following note:" at bounding box center [353, 140] width 288 height 10
click at [31, 35] on link "Creators" at bounding box center [35, 42] width 51 height 15
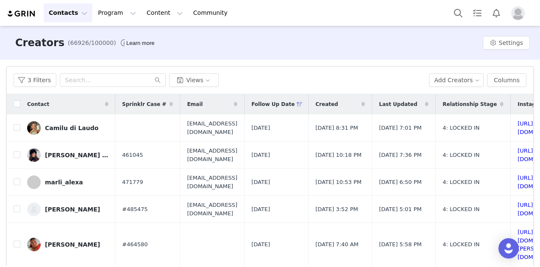
click at [85, 72] on div "3 Filters Views Add Creators Columns" at bounding box center [270, 81] width 526 height 28
paste input "maissane.agl"
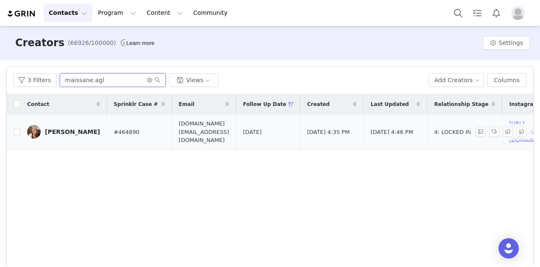
type input "maissane.agl"
click at [80, 118] on td "Maissane Aghioul" at bounding box center [63, 131] width 86 height 35
click at [79, 128] on div "Maissane Aghioul" at bounding box center [72, 131] width 55 height 7
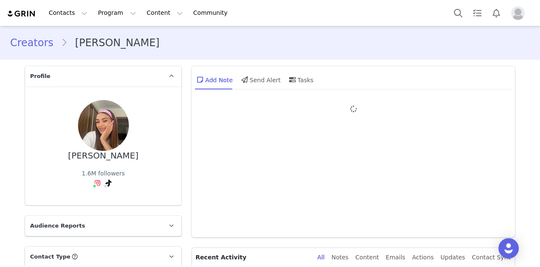
type input "+33 ([GEOGRAPHIC_DATA])"
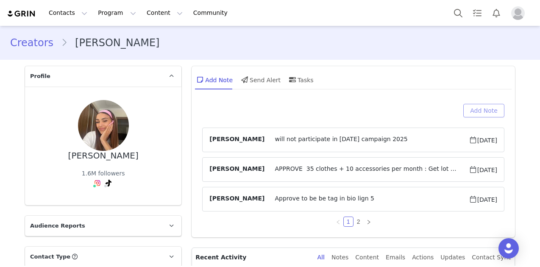
click at [481, 111] on button "Add Note" at bounding box center [483, 111] width 41 height 14
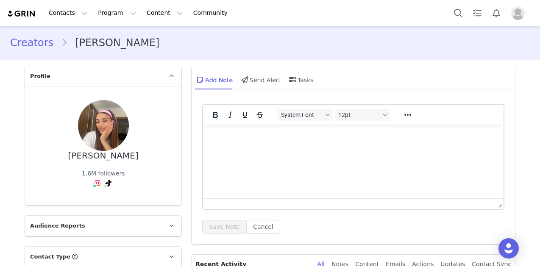
click at [236, 147] on html at bounding box center [353, 136] width 300 height 23
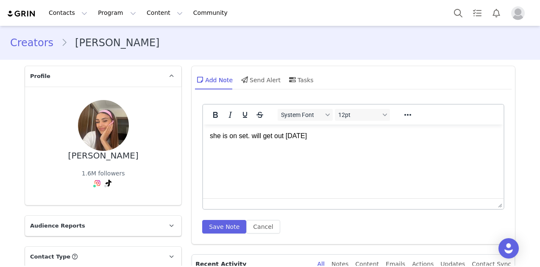
click at [209, 244] on div "System Font 12pt To open the popup, press Shift+Enter To open the popup, press …" at bounding box center [353, 172] width 323 height 145
click at [208, 230] on button "Save Note" at bounding box center [224, 227] width 44 height 14
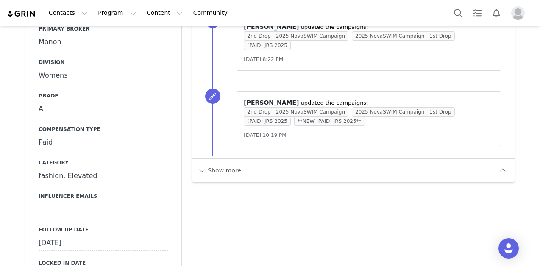
scroll to position [1059, 0]
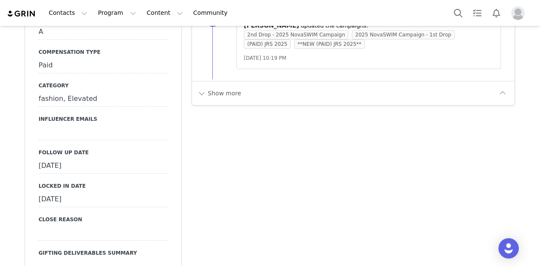
click at [79, 158] on div "September 26th, 2025" at bounding box center [103, 165] width 129 height 15
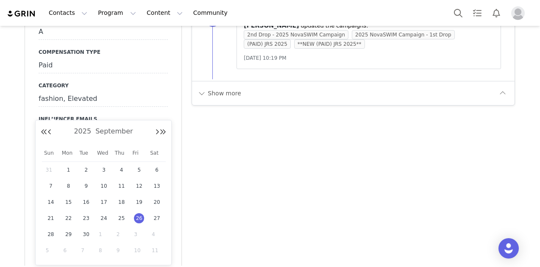
click at [79, 158] on input "Sep 26 2025" at bounding box center [103, 165] width 129 height 15
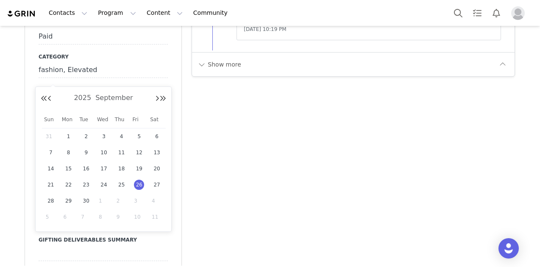
scroll to position [1102, 0]
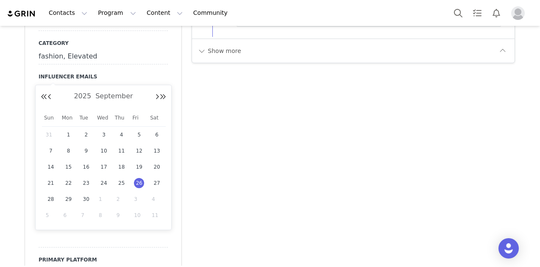
click at [132, 217] on div "10" at bounding box center [140, 215] width 18 height 13
type input "Oct 10 2025"
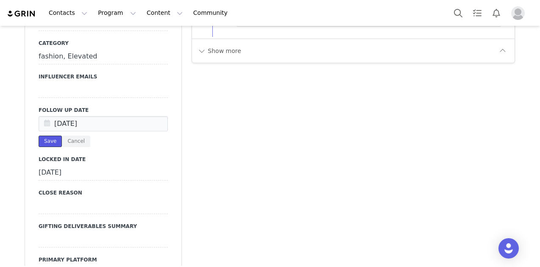
click at [45, 136] on button "Save" at bounding box center [50, 141] width 23 height 11
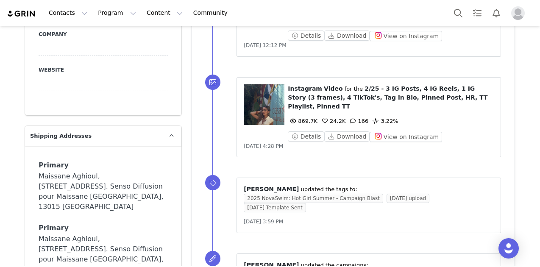
scroll to position [117, 0]
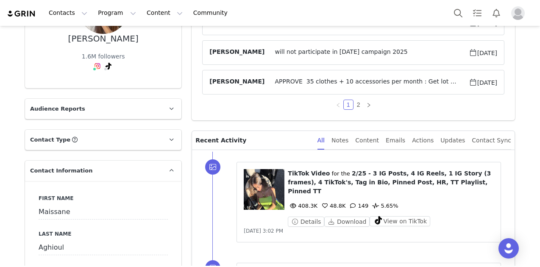
drag, startPoint x: 225, startPoint y: 224, endPoint x: 208, endPoint y: 65, distance: 159.8
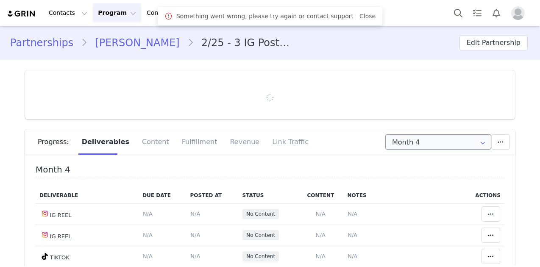
type input "+33 ([GEOGRAPHIC_DATA])"
click at [450, 141] on input "Month 4" at bounding box center [438, 141] width 106 height 15
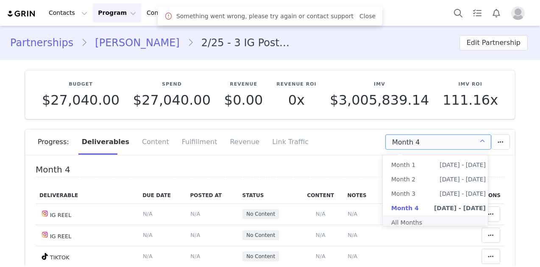
click at [431, 224] on li "All Months" at bounding box center [438, 222] width 111 height 14
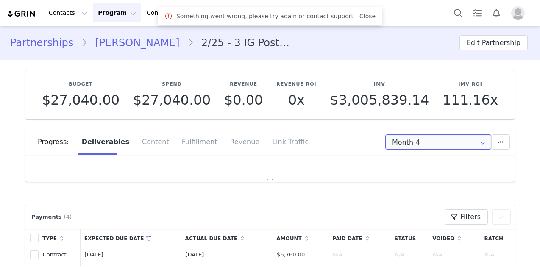
type input "All"
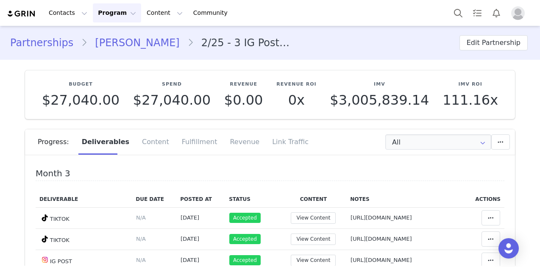
click at [152, 45] on link "[PERSON_NAME]" at bounding box center [137, 42] width 100 height 15
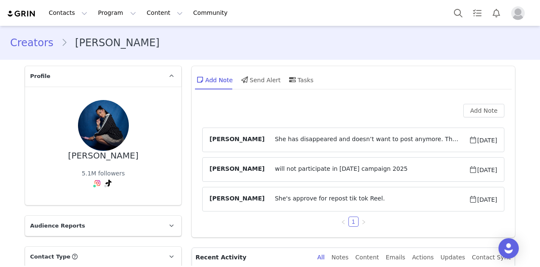
type input "+33 ([GEOGRAPHIC_DATA])"
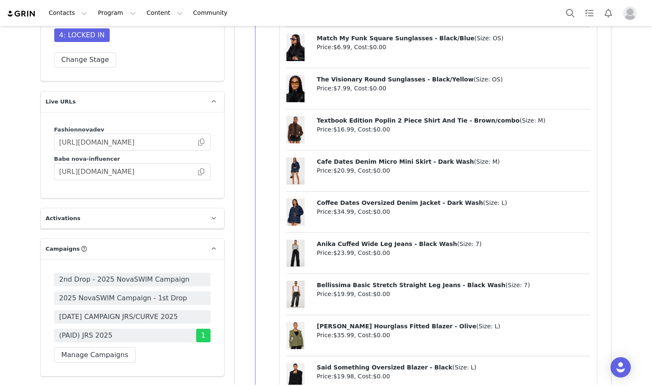
scroll to position [2076, 0]
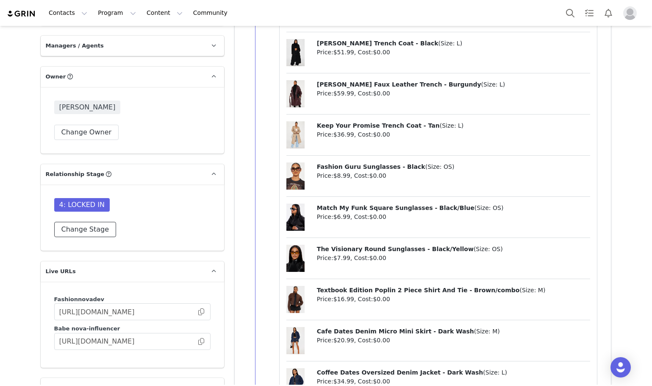
click at [72, 222] on button "Change Stage" at bounding box center [85, 229] width 62 height 15
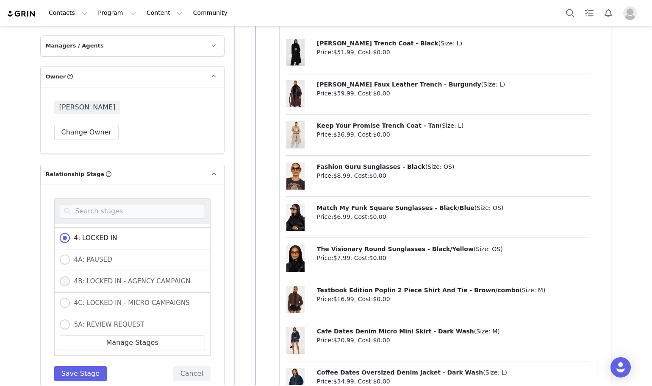
scroll to position [212, 0]
click at [113, 267] on span "5B: CLOSE/BREACH REQUEST" at bounding box center [119, 304] width 99 height 8
click at [70, 267] on input "5B: CLOSE/BREACH REQUEST" at bounding box center [65, 303] width 10 height 11
radio input "true"
radio input "false"
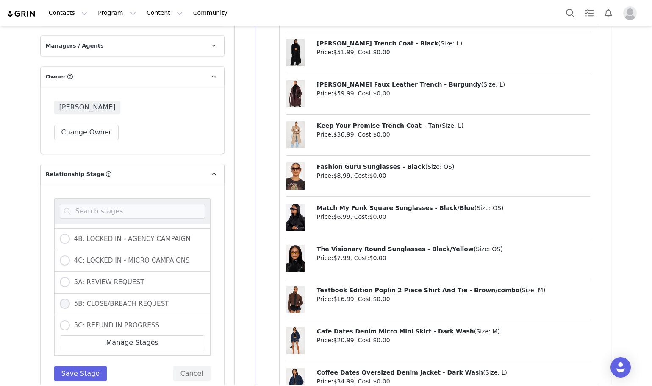
radio input "true"
drag, startPoint x: 92, startPoint y: 307, endPoint x: 91, endPoint y: 311, distance: 4.6
click at [92, 267] on div "0A: WAITING APPROVAL 0B: NEEDS OUTREACH 1: CONTACTED 2: NEGOTIATION 2A: NO DEAL…" at bounding box center [132, 289] width 156 height 183
click at [89, 267] on button "Save Stage" at bounding box center [80, 373] width 53 height 15
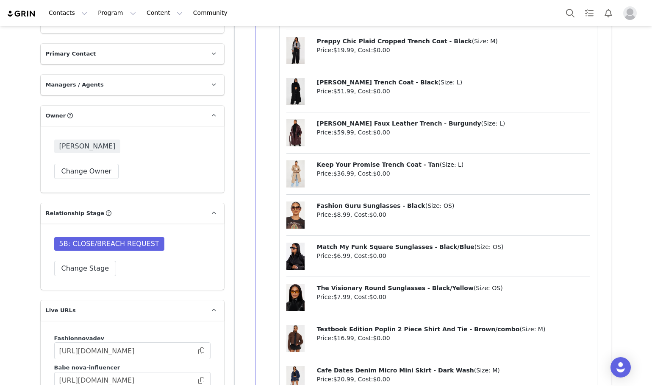
scroll to position [0, 0]
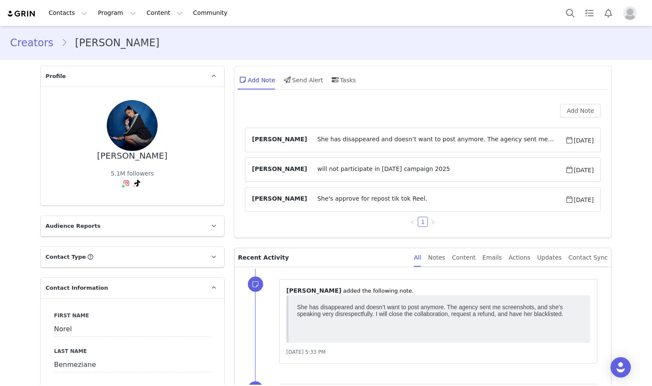
drag, startPoint x: 255, startPoint y: 283, endPoint x: 202, endPoint y: -51, distance: 338.6
drag, startPoint x: 135, startPoint y: 158, endPoint x: 106, endPoint y: 160, distance: 29.3
click at [106, 160] on span "( @norel.bmz )" at bounding box center [126, 157] width 40 height 7
copy link "norel.bmz"
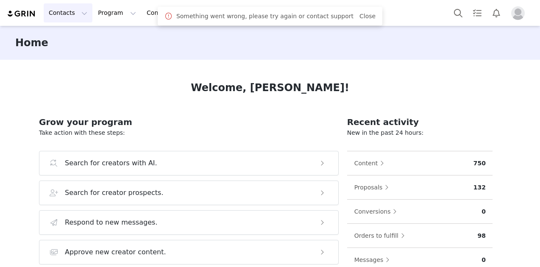
click at [58, 15] on button "Contacts Contacts" at bounding box center [68, 12] width 49 height 19
click at [65, 32] on link "Creators" at bounding box center [77, 38] width 67 height 16
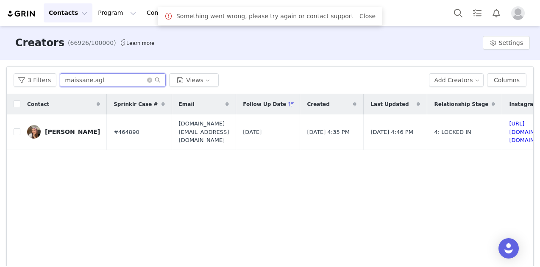
drag, startPoint x: 97, startPoint y: 78, endPoint x: 13, endPoint y: 79, distance: 83.9
click at [13, 79] on div "3 Filters maissane.agl Views Add Creators Columns" at bounding box center [270, 81] width 526 height 28
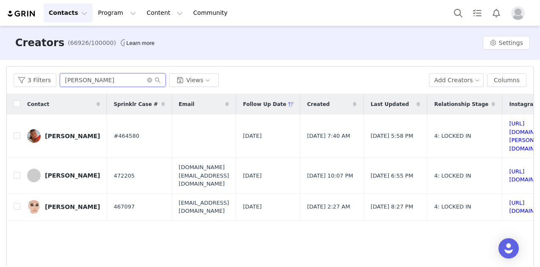
type input "[PERSON_NAME]"
click at [53, 203] on div "[PERSON_NAME]" at bounding box center [72, 206] width 55 height 7
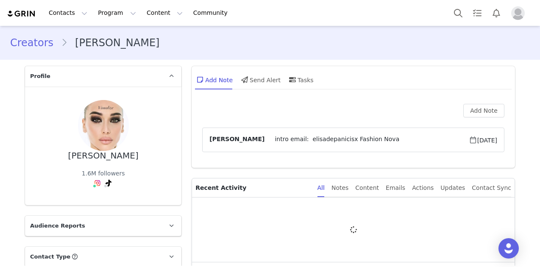
type input "+39 ([GEOGRAPHIC_DATA])"
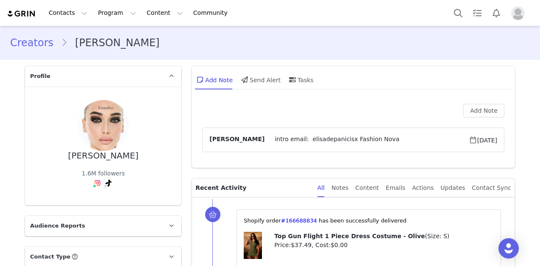
scroll to position [163, 0]
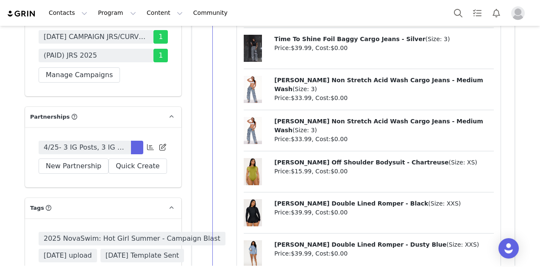
drag, startPoint x: 177, startPoint y: 96, endPoint x: 172, endPoint y: 229, distance: 133.2
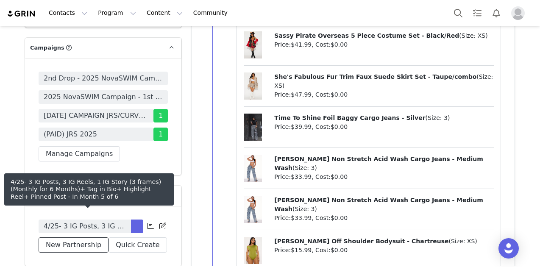
click at [96, 237] on button "New Partnership" at bounding box center [74, 244] width 70 height 15
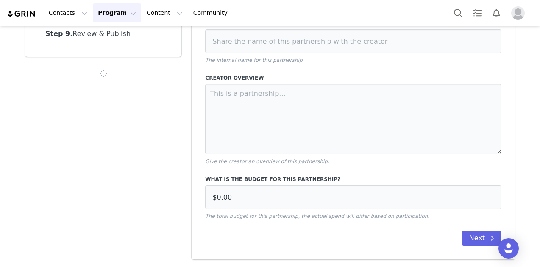
scroll to position [189, 0]
click at [93, 220] on div "Partnership Step 1. Overview Step 2. Schedule & Timeline Step 3. Deliverables S…" at bounding box center [103, 68] width 167 height 393
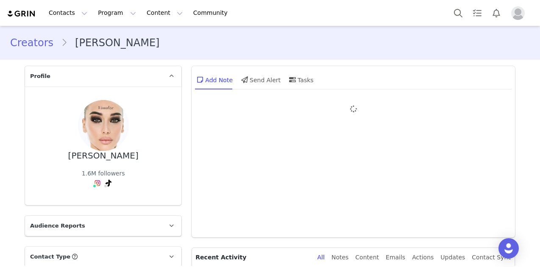
type input "+39 ([GEOGRAPHIC_DATA])"
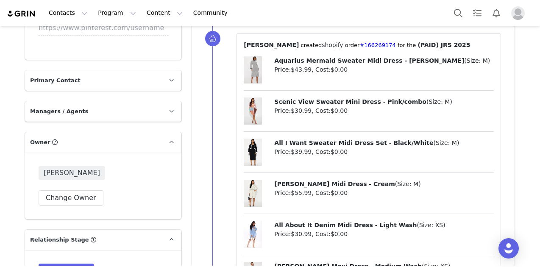
drag, startPoint x: 182, startPoint y: 64, endPoint x: 177, endPoint y: 239, distance: 174.3
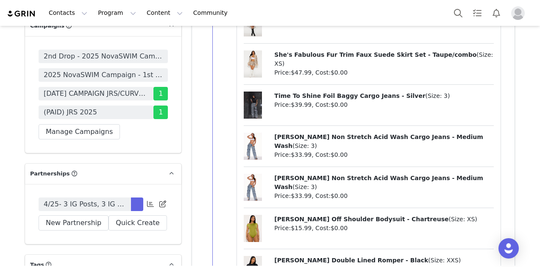
scroll to position [2604, 0]
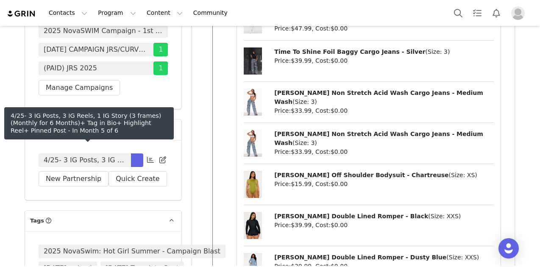
click at [98, 153] on link "4/25- 3 IG Posts, 3 IG Reels, 1 IG Story (3 frames) (Monthly for 6 Months)+ Tag…" at bounding box center [85, 160] width 92 height 14
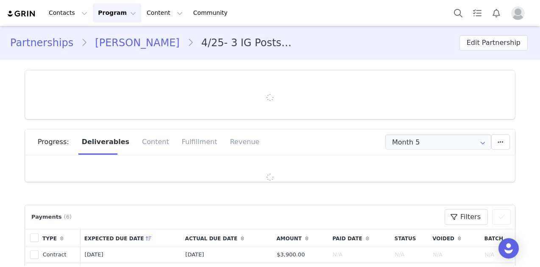
type input "+39 ([GEOGRAPHIC_DATA])"
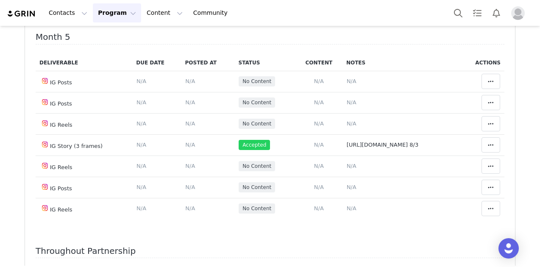
scroll to position [93, 0]
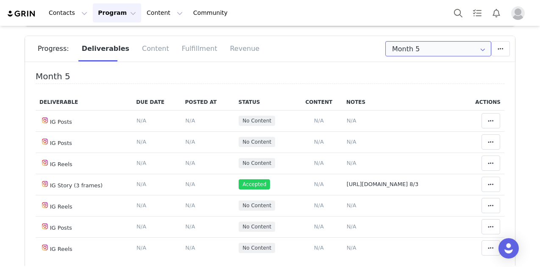
click at [404, 50] on input "Month 5" at bounding box center [438, 48] width 106 height 15
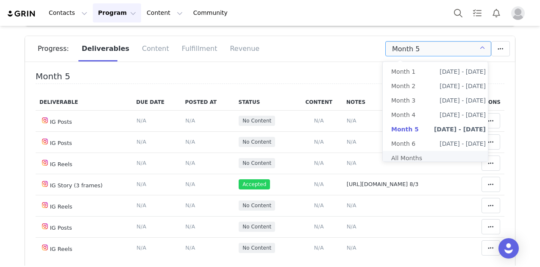
click at [411, 158] on li "All Months" at bounding box center [438, 158] width 111 height 14
type input "All"
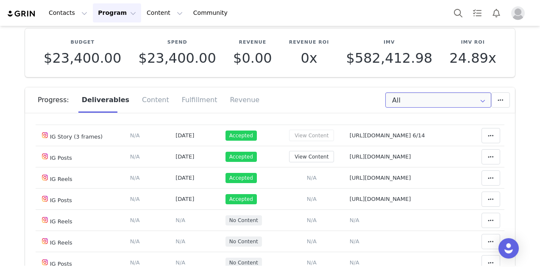
scroll to position [0, 0]
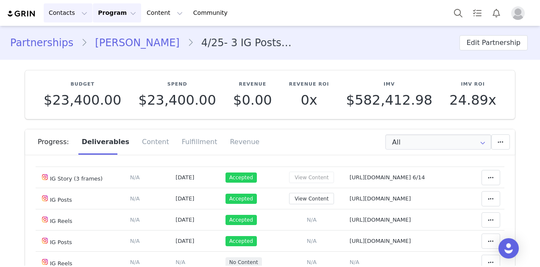
click at [60, 15] on button "Contacts Contacts" at bounding box center [68, 12] width 49 height 19
click at [61, 33] on p "Creators" at bounding box center [63, 37] width 25 height 9
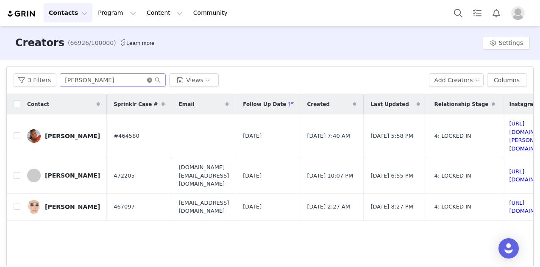
click at [147, 78] on icon "icon: close-circle" at bounding box center [149, 80] width 5 height 5
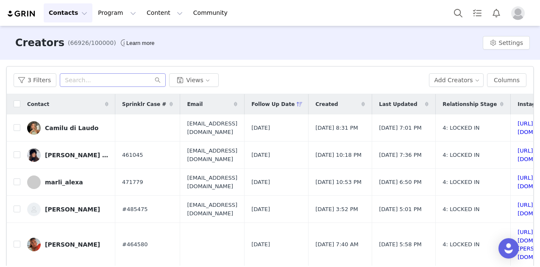
click at [60, 126] on div "Camilu di Laudo" at bounding box center [71, 128] width 53 height 7
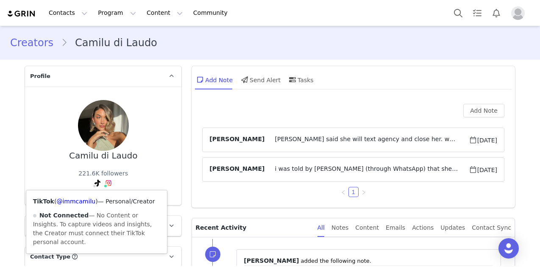
drag, startPoint x: 50, startPoint y: 202, endPoint x: 91, endPoint y: 202, distance: 41.1
click at [91, 202] on span "( @immcamilu )" at bounding box center [76, 201] width 44 height 7
copy span "( @immcamilu )"
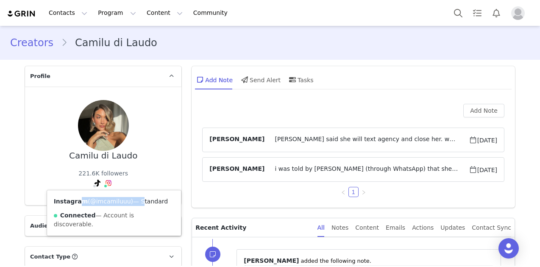
drag, startPoint x: 74, startPoint y: 202, endPoint x: 117, endPoint y: 200, distance: 42.4
click at [132, 200] on div "Instagram ( @imcamiluuu ) — Standard Connected — Account is discoverable." at bounding box center [114, 212] width 134 height 45
copy div "m ( @imcamiluuu ) —"
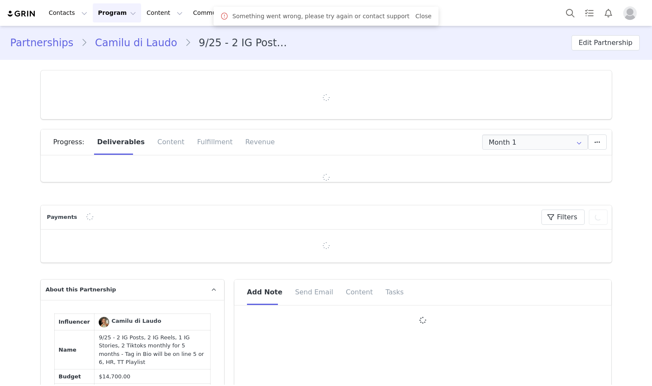
type input "+54 ([GEOGRAPHIC_DATA])"
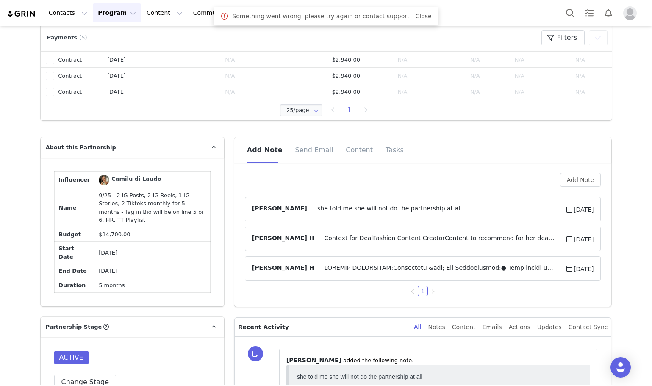
scroll to position [551, 0]
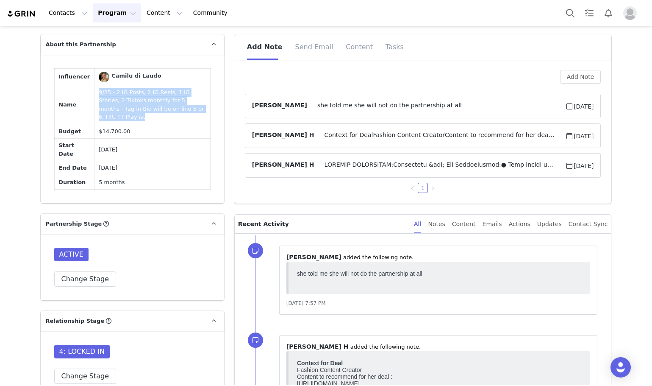
drag, startPoint x: 170, startPoint y: 111, endPoint x: 96, endPoint y: 96, distance: 75.2
click at [95, 96] on td "9/25 - 2 IG Posts, 2 IG Reels, 1 IG Stories, 2 Tiktoks monthly for 5 months - T…" at bounding box center [153, 104] width 116 height 39
copy td "9/25 - 2 IG Posts, 2 IG Reels, 1 IG Stories, 2 Tiktoks monthly for 5 months - T…"
drag, startPoint x: 131, startPoint y: 124, endPoint x: 91, endPoint y: 123, distance: 39.8
click at [95, 124] on td "$14,700.00" at bounding box center [153, 131] width 116 height 14
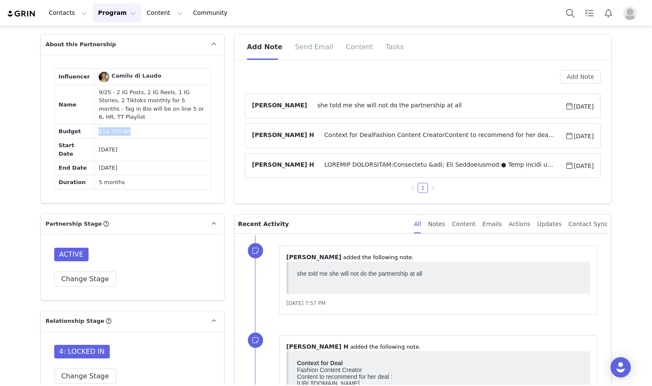
copy span "$14,700.00"
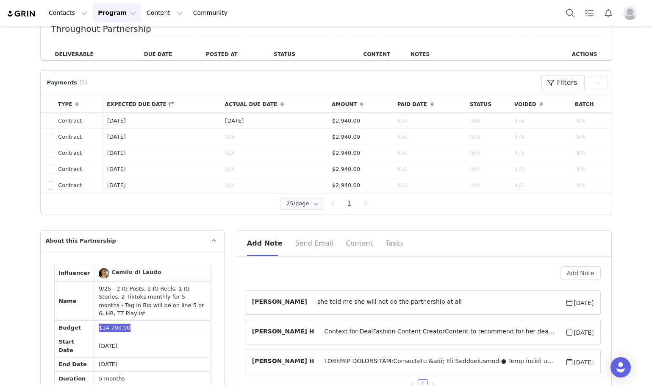
scroll to position [593, 0]
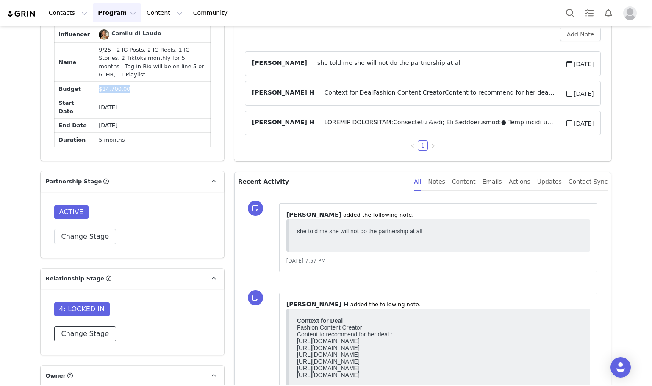
click at [79, 326] on button "Change Stage" at bounding box center [85, 333] width 62 height 15
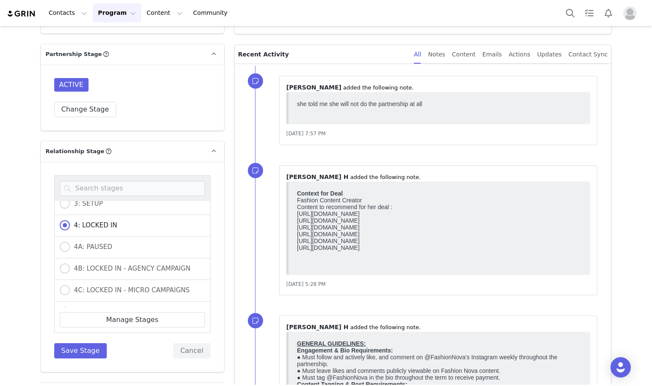
scroll to position [212, 0]
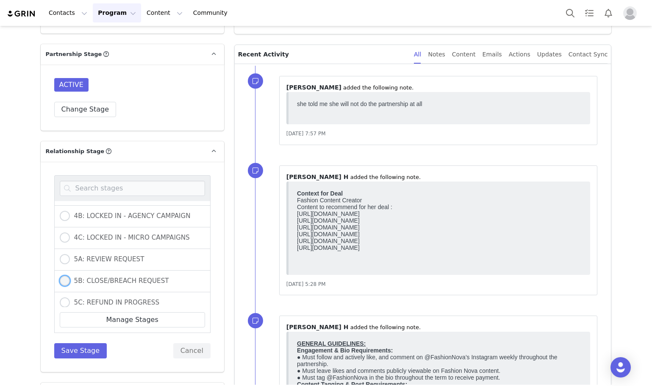
click at [111, 277] on span "5B: CLOSE/BREACH REQUEST" at bounding box center [119, 281] width 99 height 8
click at [70, 275] on input "5B: CLOSE/BREACH REQUEST" at bounding box center [65, 280] width 10 height 11
radio input "true"
radio input "false"
radio input "true"
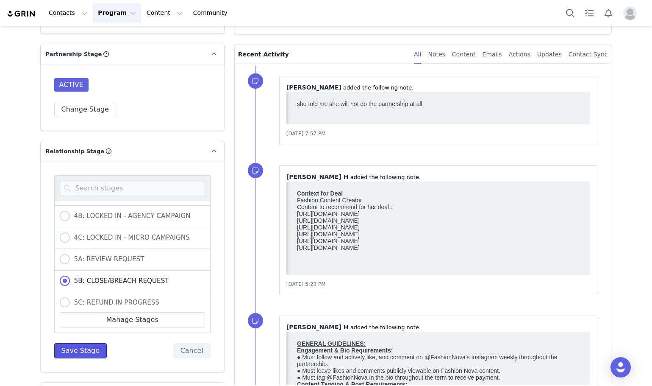
click at [75, 343] on button "Save Stage" at bounding box center [80, 350] width 53 height 15
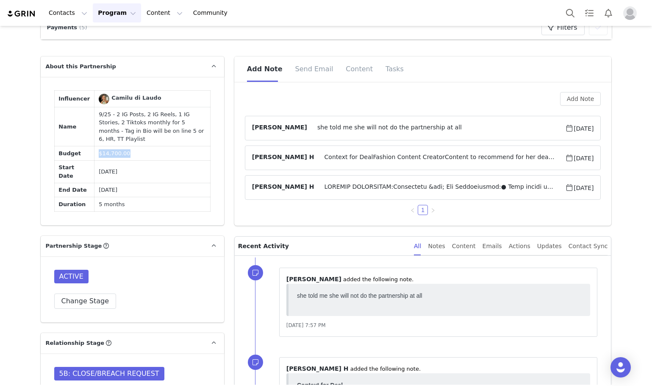
scroll to position [424, 0]
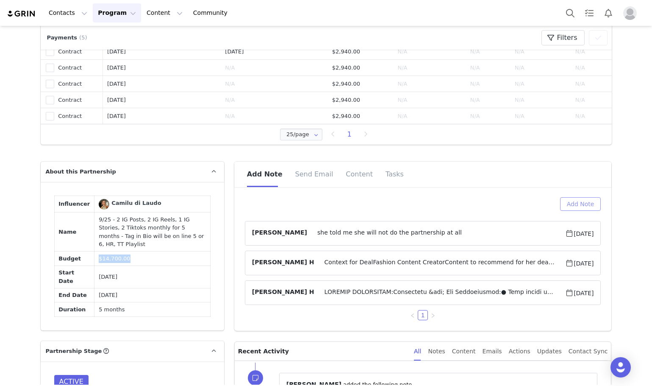
click at [568, 209] on button "Add Note" at bounding box center [580, 204] width 41 height 14
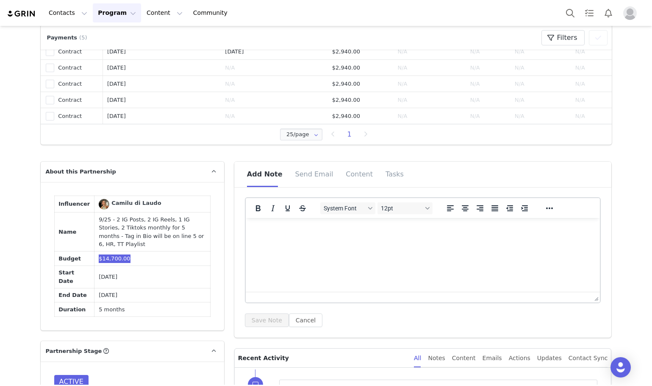
scroll to position [0, 0]
drag, startPoint x: 244, startPoint y: 303, endPoint x: 250, endPoint y: 318, distance: 16.5
click at [245, 310] on div "System Font 12pt To open the popup, press Shift+Enter To open the popup, press …" at bounding box center [423, 262] width 356 height 130
click at [250, 318] on button "Save Note" at bounding box center [267, 320] width 44 height 14
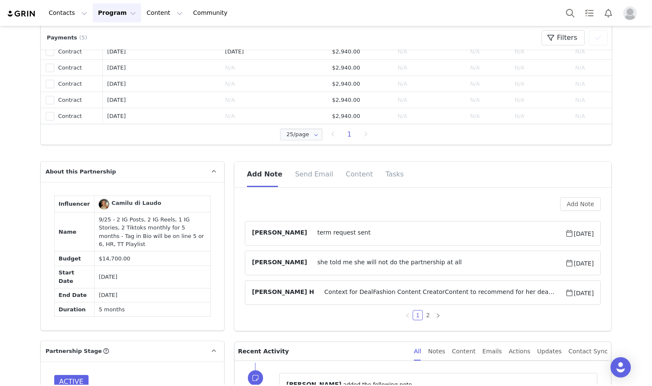
click at [400, 210] on div "Add Note" at bounding box center [423, 204] width 356 height 14
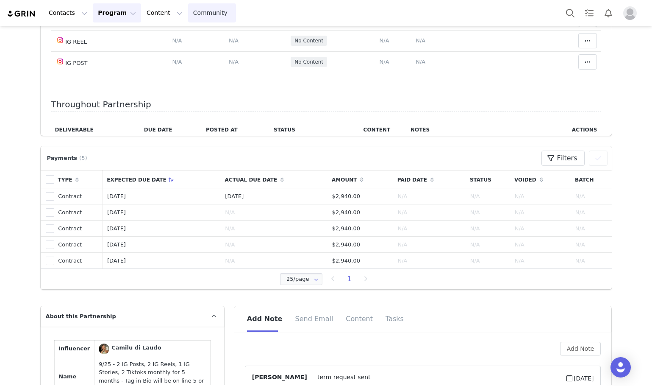
scroll to position [127, 0]
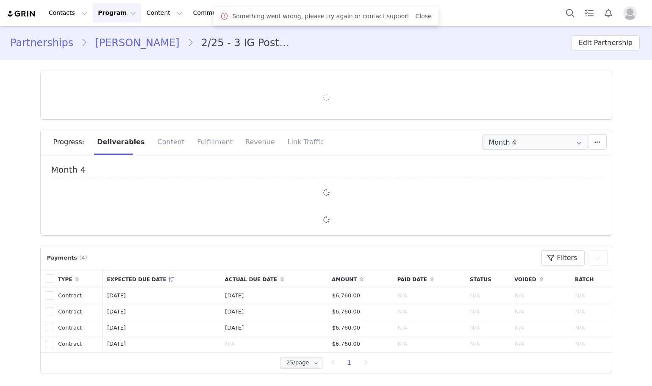
type input "+33 ([GEOGRAPHIC_DATA])"
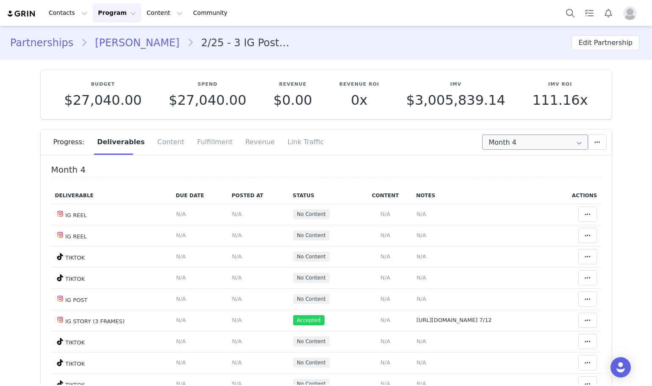
click at [514, 150] on div "Progress: Deliverables Content Fulfillment Revenue Link Traffic" at bounding box center [332, 141] width 559 height 25
click at [514, 148] on input "Month 4" at bounding box center [535, 141] width 106 height 15
click at [527, 218] on li "All Months" at bounding box center [534, 222] width 111 height 14
type input "All"
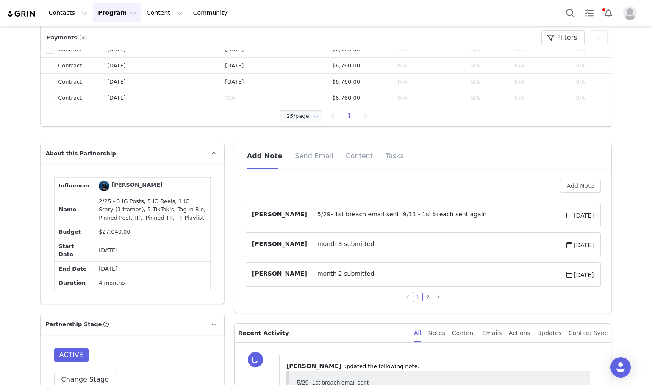
scroll to position [509, 0]
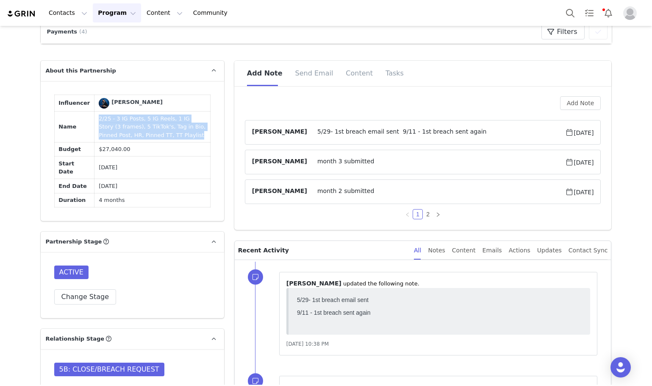
drag, startPoint x: 164, startPoint y: 177, endPoint x: 89, endPoint y: 156, distance: 78.1
click at [95, 142] on td "2/25 - 3 IG Posts, 5 IG Reels, 1 IG Story (3 frames), 5 TikTok's, Tag in Bio, P…" at bounding box center [153, 126] width 116 height 31
copy td "2/25 - 3 IG Posts, 5 IG Reels, 1 IG Story (3 frames), 5 TikTok's, Tag in Bio, P…"
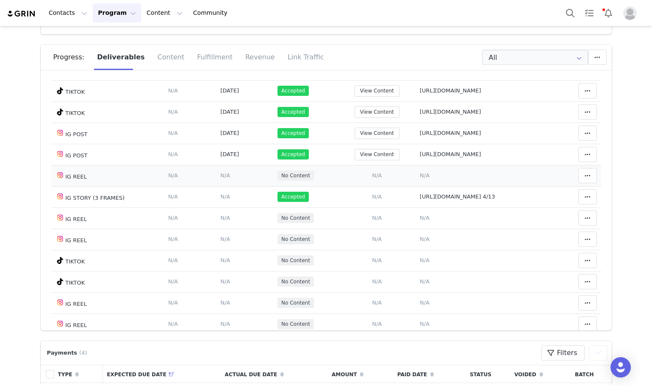
scroll to position [805, 0]
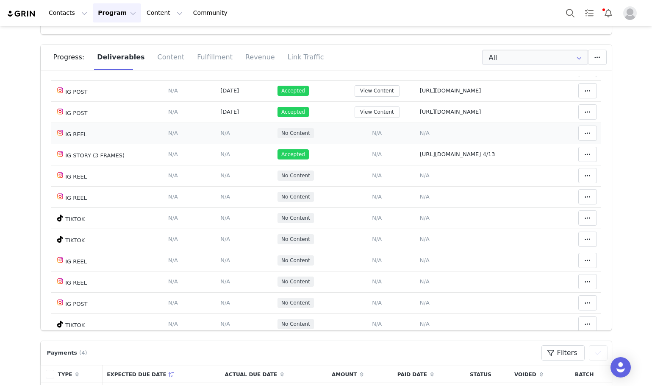
click at [118, 140] on td "IG REEL" at bounding box center [107, 132] width 113 height 21
click at [111, 183] on td "IG REEL" at bounding box center [107, 175] width 113 height 21
click at [106, 199] on td "IG REEL" at bounding box center [107, 196] width 113 height 21
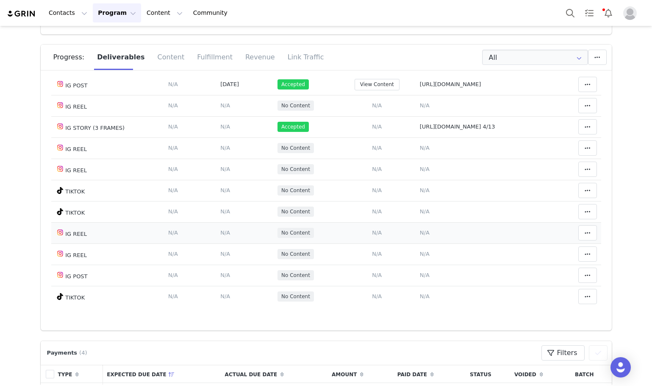
scroll to position [848, 0]
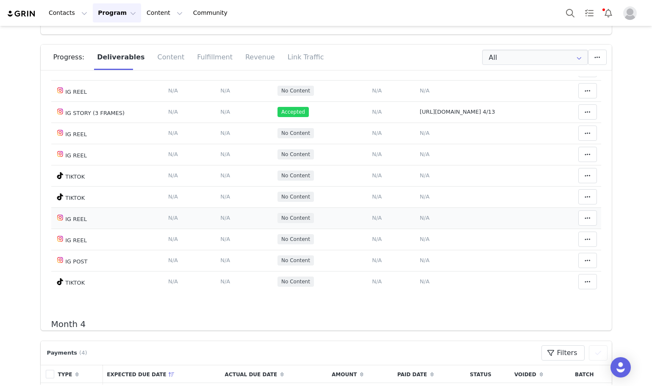
click at [100, 224] on td "IG REEL" at bounding box center [107, 217] width 113 height 21
click at [97, 245] on td "IG REEL" at bounding box center [107, 238] width 113 height 21
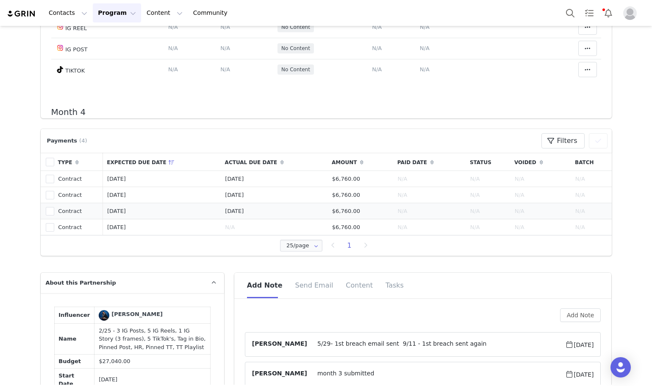
scroll to position [0, 0]
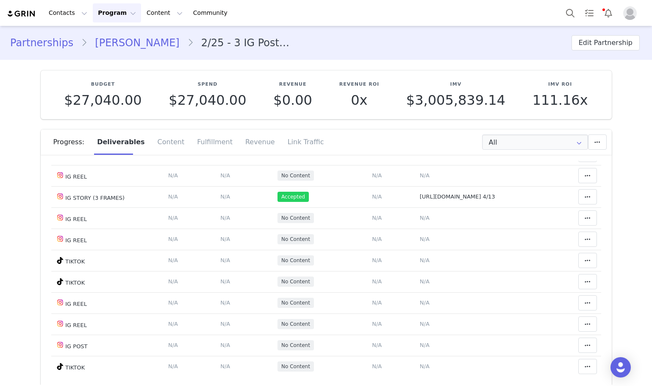
click at [509, 131] on div "Progress: Deliverables Content Fulfillment Revenue Link Traffic" at bounding box center [332, 141] width 559 height 25
click at [508, 138] on input "All" at bounding box center [535, 141] width 106 height 15
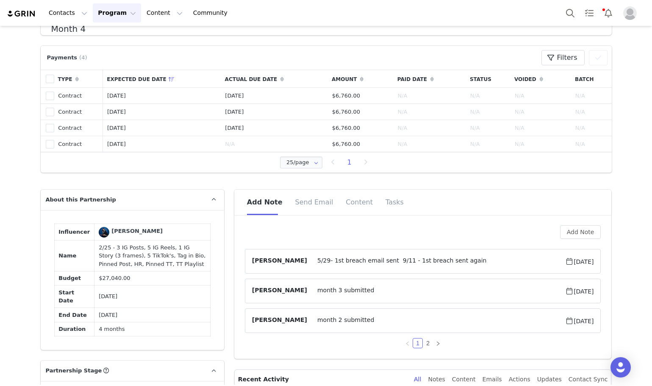
scroll to position [381, 0]
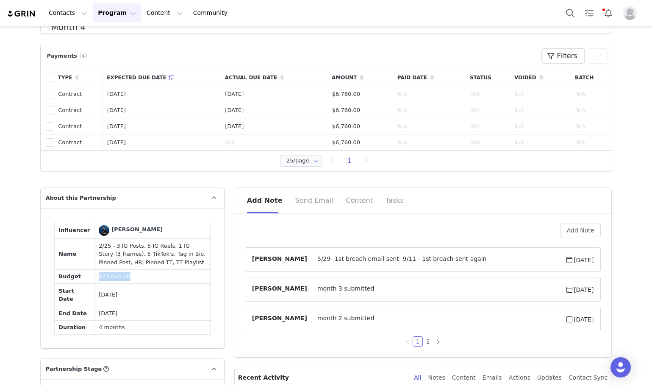
drag, startPoint x: 120, startPoint y: 315, endPoint x: 92, endPoint y: 312, distance: 29.0
click at [95, 284] on td "$27,040.00" at bounding box center [153, 276] width 116 height 14
copy span "$27,040.00"
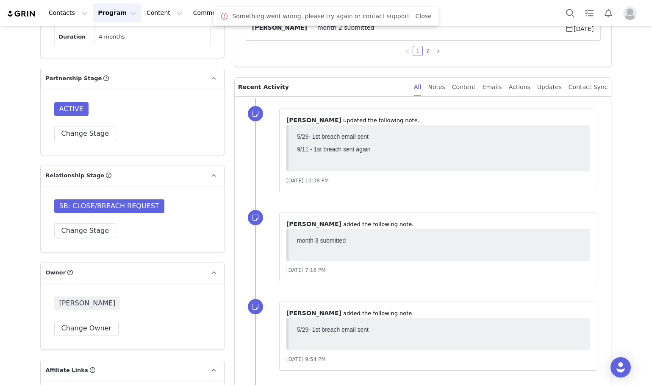
scroll to position [805, 0]
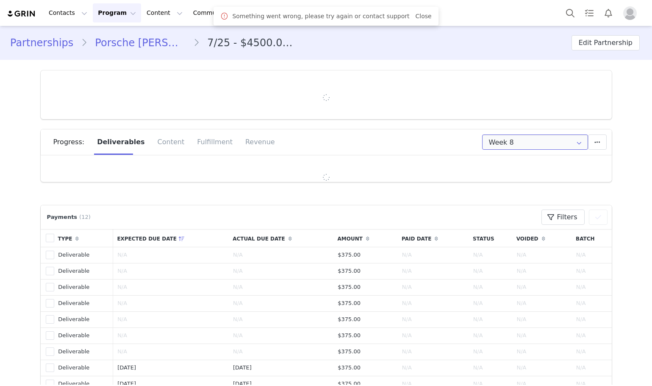
type input "+44 ([GEOGRAPHIC_DATA])"
click at [529, 141] on input "Week 8" at bounding box center [535, 141] width 106 height 15
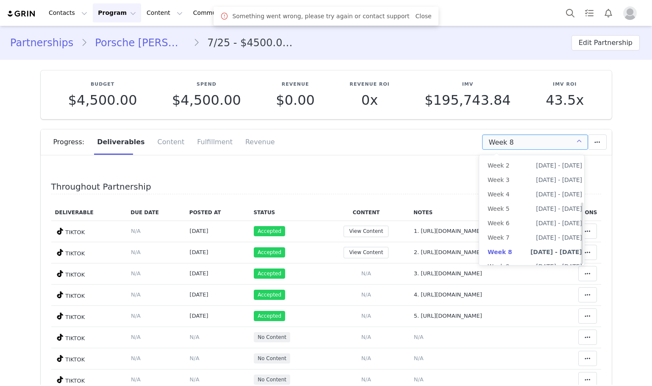
scroll to position [83, 0]
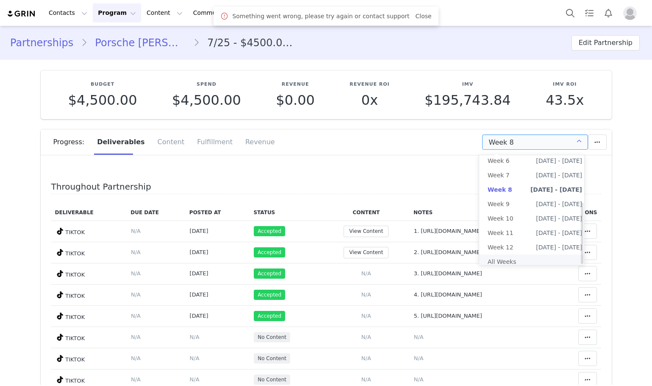
click at [508, 258] on li "All Weeks" at bounding box center [534, 261] width 111 height 14
type input "All"
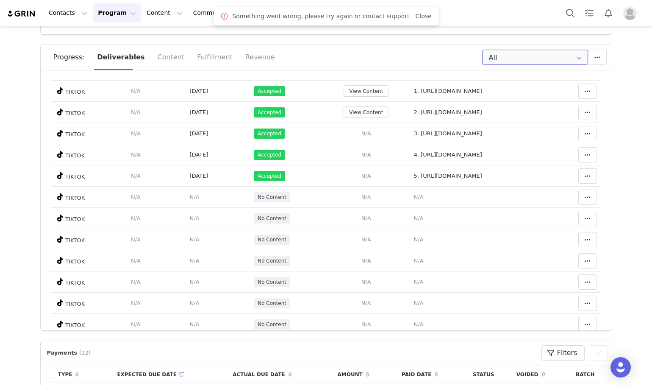
scroll to position [170, 0]
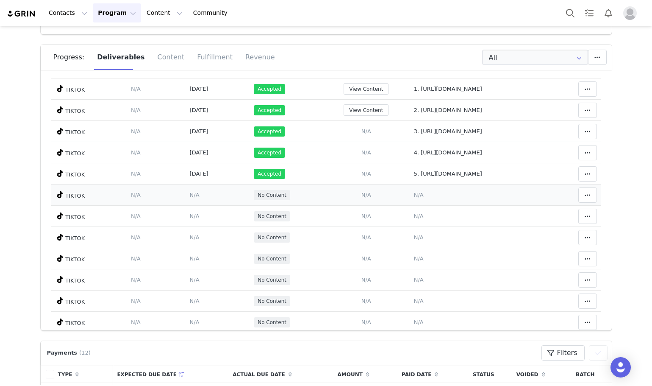
click at [361, 198] on span "N/A" at bounding box center [366, 195] width 10 height 6
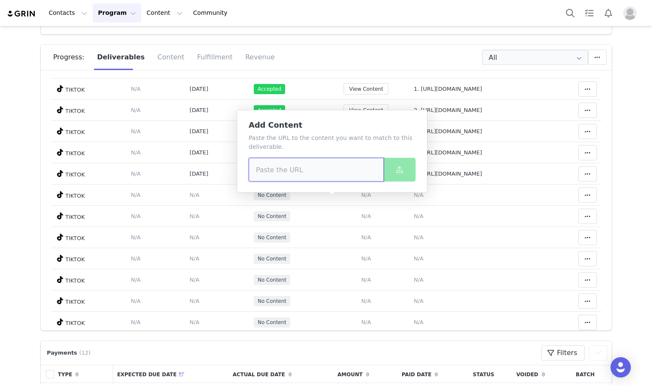
drag, startPoint x: 308, startPoint y: 150, endPoint x: 287, endPoint y: 166, distance: 26.0
paste input "[URL][DOMAIN_NAME]"
type input "[URL][DOMAIN_NAME]"
drag, startPoint x: 392, startPoint y: 192, endPoint x: 396, endPoint y: 185, distance: 8.2
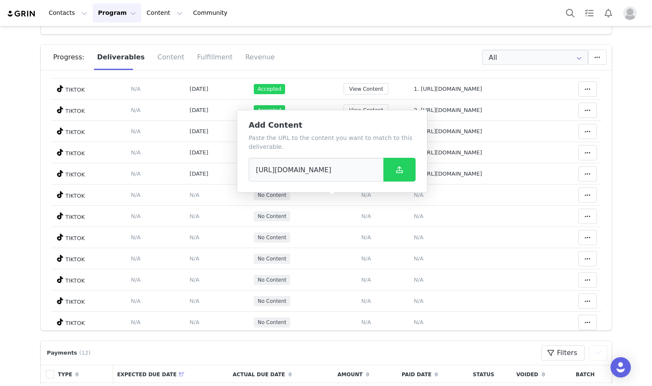
click at [392, 191] on div "Add Content Paste the URL to the content you want to match to this deliverable.…" at bounding box center [332, 151] width 191 height 83
click at [400, 169] on icon at bounding box center [399, 169] width 7 height 7
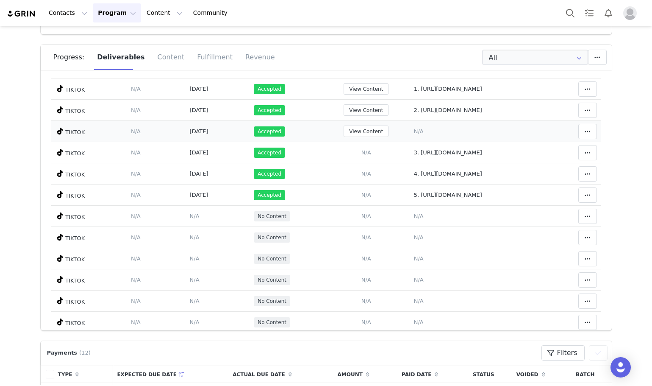
click at [414, 132] on span "N/A" at bounding box center [419, 131] width 10 height 6
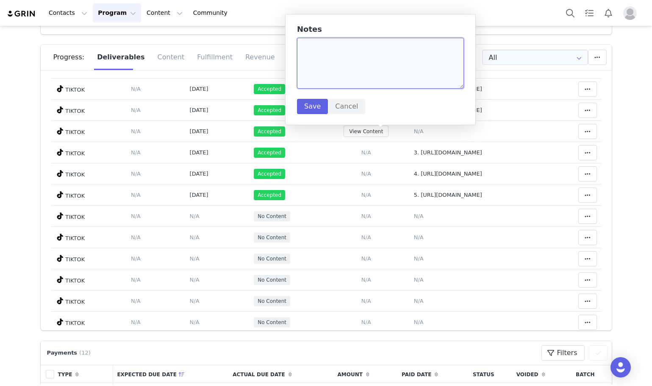
click at [361, 69] on textarea at bounding box center [380, 63] width 167 height 51
paste textarea "https://www.tiktok.com/@porschemx/video/7555960054491516182"
type textarea "6. https://www.tiktok.com/@porschemx/video/7555960054491516182"
click at [303, 99] on button "Save" at bounding box center [312, 106] width 31 height 15
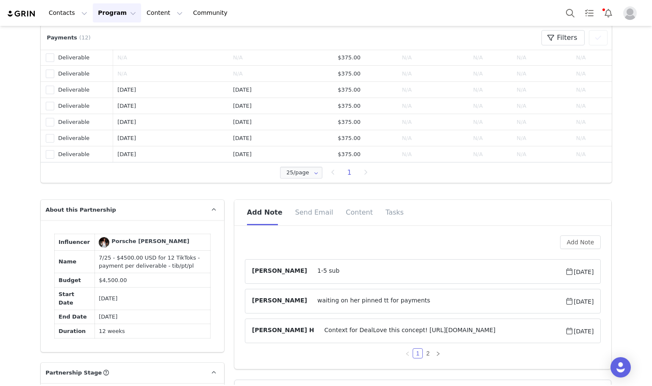
scroll to position [514, 0]
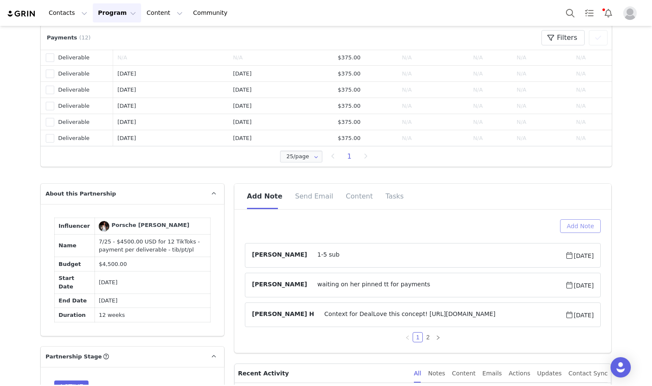
click at [579, 229] on button "Add Note" at bounding box center [580, 226] width 41 height 14
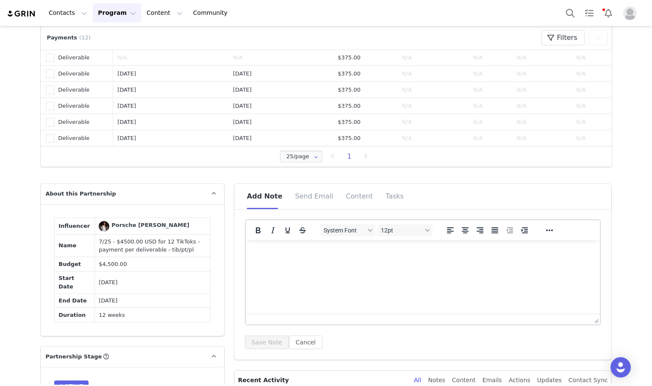
scroll to position [0, 0]
click at [291, 263] on html at bounding box center [422, 251] width 355 height 23
click at [257, 347] on button "Save Note" at bounding box center [267, 342] width 44 height 14
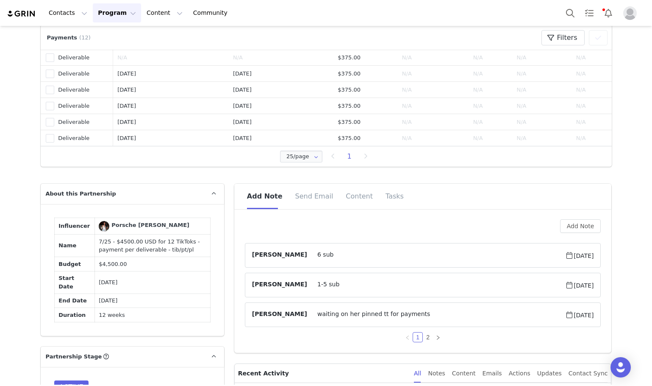
click at [113, 245] on td "7/25 - $4500.00 USD for 12 TikToks - payment per deliverable - tib/pt/pl" at bounding box center [153, 245] width 116 height 22
copy td "7/25 - $4500.00 USD for 12 TikToks - payment per deliverable - tib/pt/pl"
click at [423, 342] on link "2" at bounding box center [427, 336] width 9 height 9
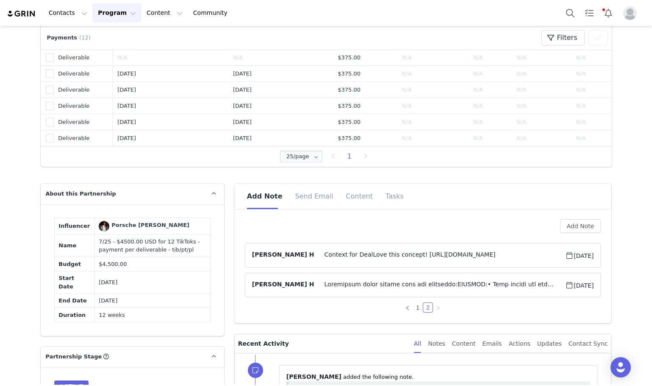
click at [417, 290] on span at bounding box center [439, 285] width 251 height 10
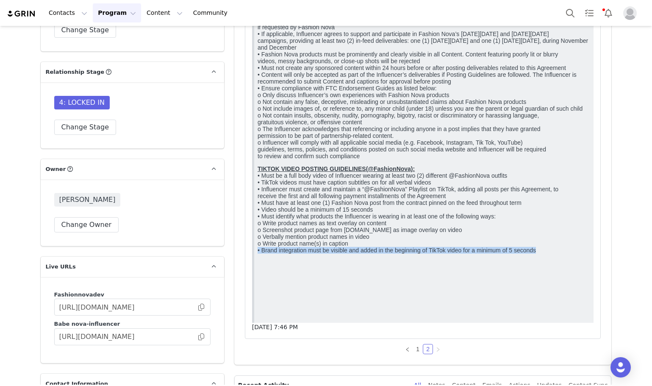
scroll to position [935, 0]
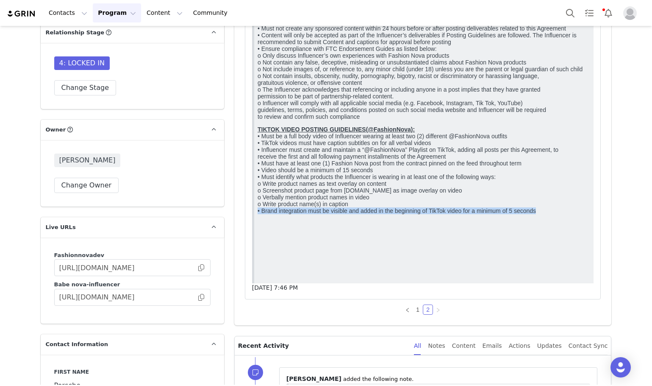
drag, startPoint x: 567, startPoint y: 271, endPoint x: 245, endPoint y: 378, distance: 339.4
click at [254, 283] on html "Influencer shall comply with the following: GENERAL: • Must follow and regularl…" at bounding box center [424, 81] width 340 height 404
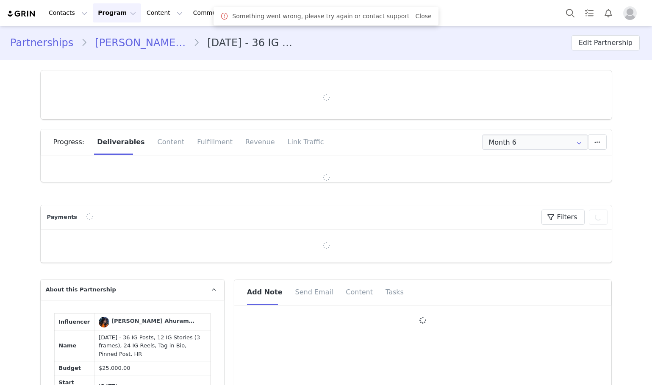
type input "+233 ([GEOGRAPHIC_DATA])"
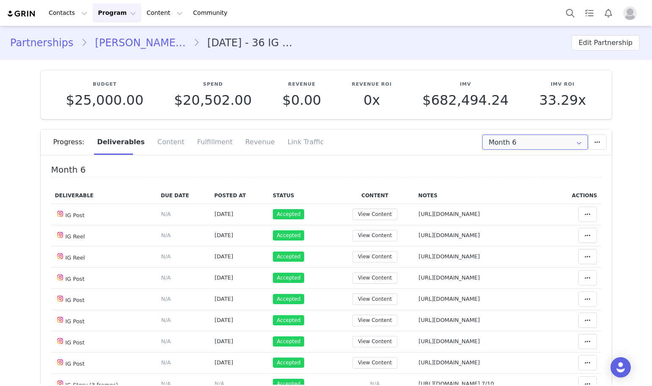
click at [503, 145] on input "Month 6" at bounding box center [535, 141] width 106 height 15
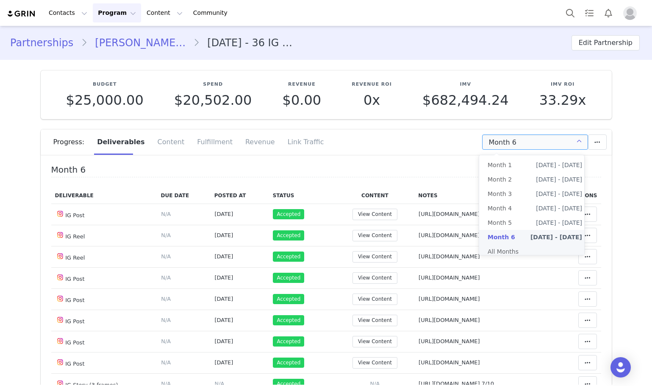
click at [506, 245] on li "All Months" at bounding box center [534, 251] width 111 height 14
type input "All"
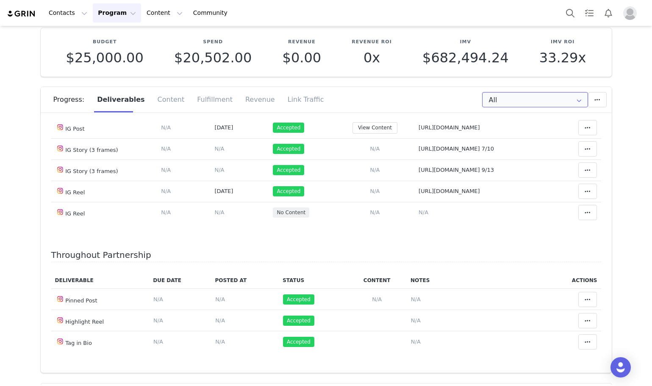
scroll to position [1916, 0]
click at [372, 214] on span "N/A" at bounding box center [375, 212] width 10 height 6
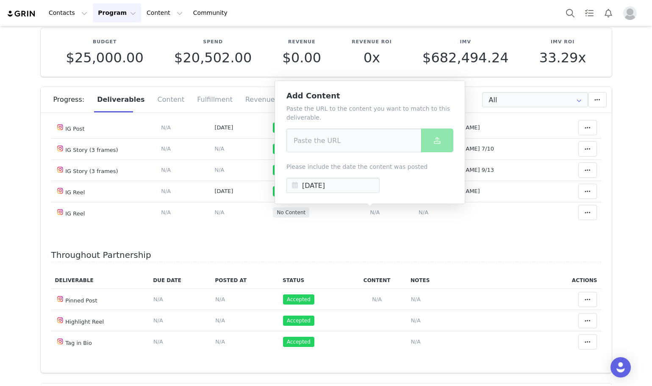
click at [346, 161] on div "Paste the URL to the content you want to match to this deliverable. Please incl…" at bounding box center [369, 148] width 167 height 89
click at [334, 140] on input at bounding box center [353, 140] width 135 height 24
paste input "[URL][DOMAIN_NAME]"
type input "[URL][DOMAIN_NAME]"
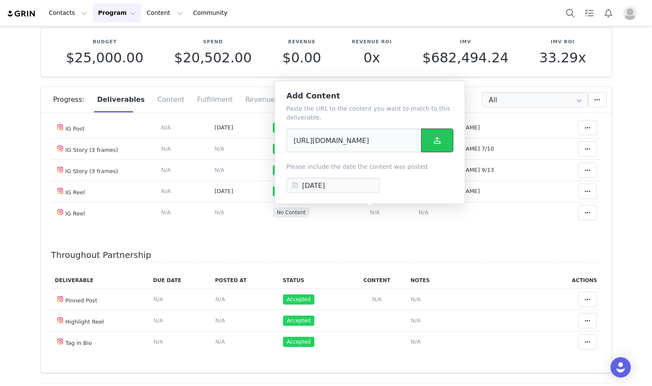
scroll to position [0, 0]
click at [432, 140] on button at bounding box center [437, 140] width 32 height 24
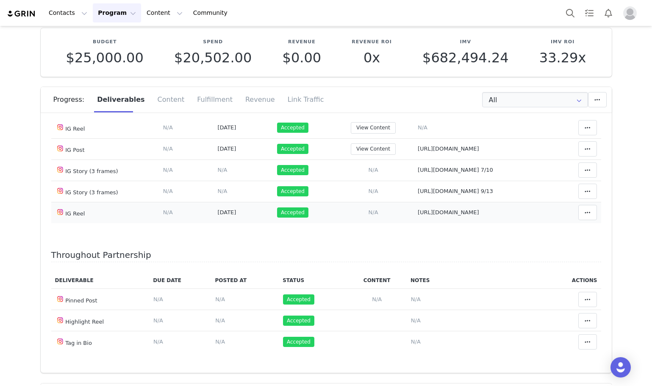
scroll to position [1831, 0]
drag, startPoint x: 415, startPoint y: 208, endPoint x: 403, endPoint y: 192, distance: 19.6
click at [418, 131] on span "N/A" at bounding box center [423, 127] width 10 height 6
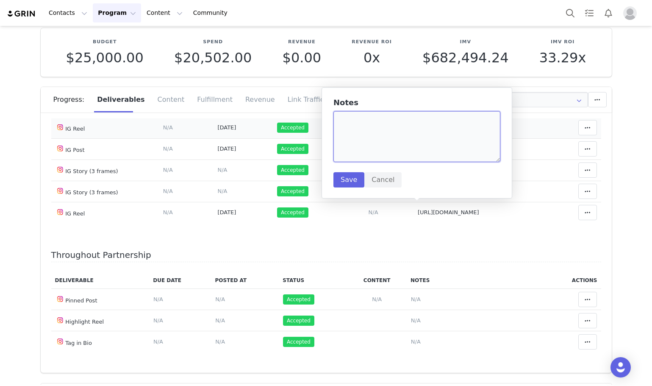
click at [353, 139] on textarea at bounding box center [417, 136] width 167 height 51
paste textarea "[URL][DOMAIN_NAME]"
type textarea "[URL][DOMAIN_NAME]"
click at [347, 180] on button "Save" at bounding box center [349, 179] width 31 height 15
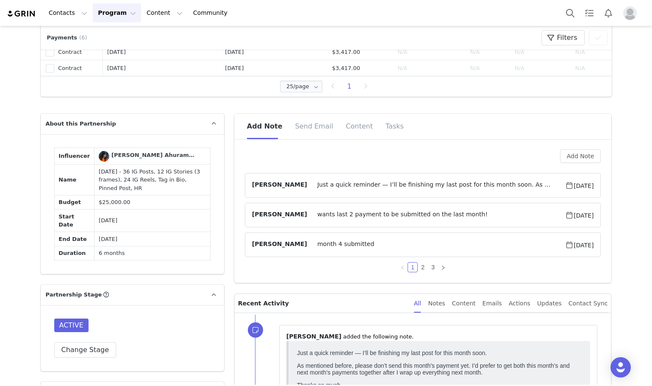
scroll to position [636, 0]
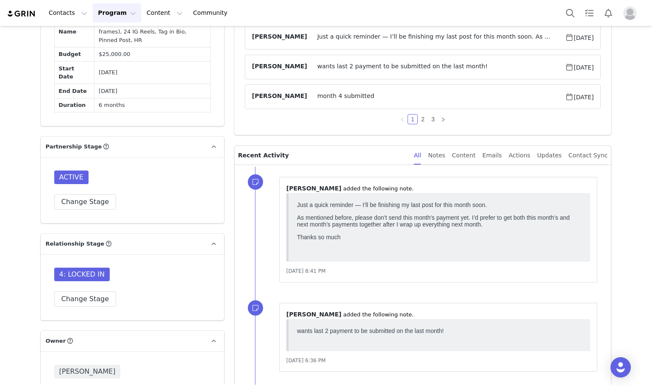
click at [76, 203] on div "ACTIVE Change Stage" at bounding box center [132, 190] width 183 height 66
click at [66, 195] on button "Change Stage" at bounding box center [85, 201] width 62 height 15
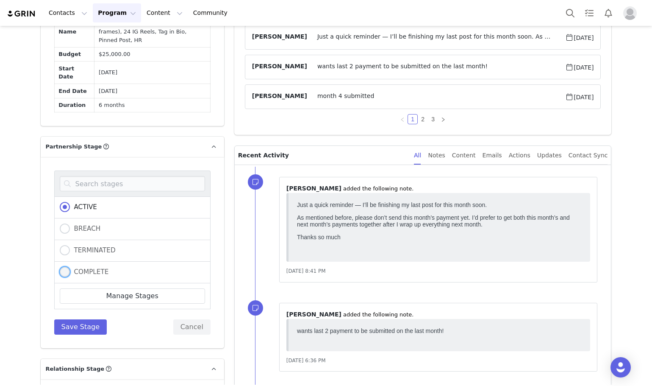
click at [84, 268] on span "COMPLETE" at bounding box center [89, 272] width 39 height 8
click at [70, 267] on input "COMPLETE" at bounding box center [65, 272] width 10 height 11
radio input "true"
radio input "false"
radio input "true"
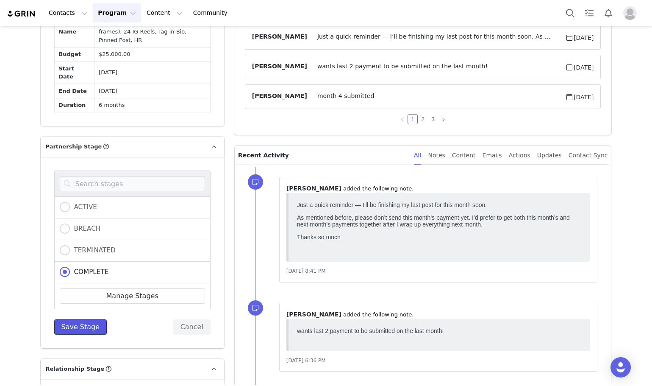
click at [73, 319] on button "Save Stage" at bounding box center [80, 326] width 53 height 15
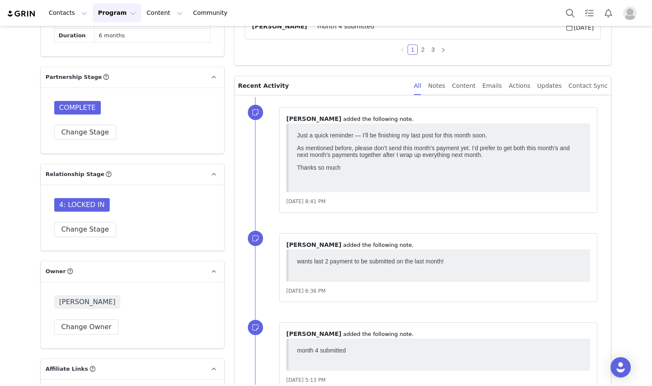
scroll to position [720, 0]
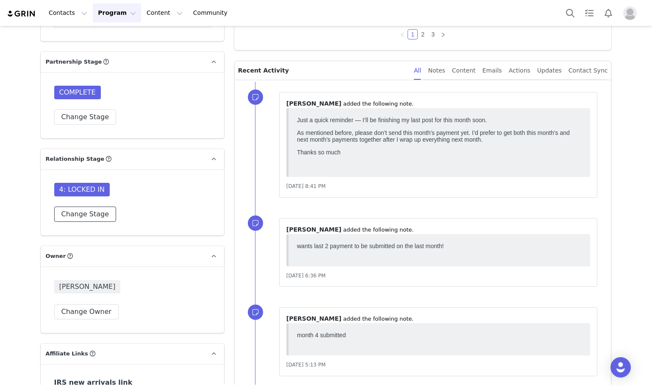
click at [80, 211] on button "Change Stage" at bounding box center [85, 213] width 62 height 15
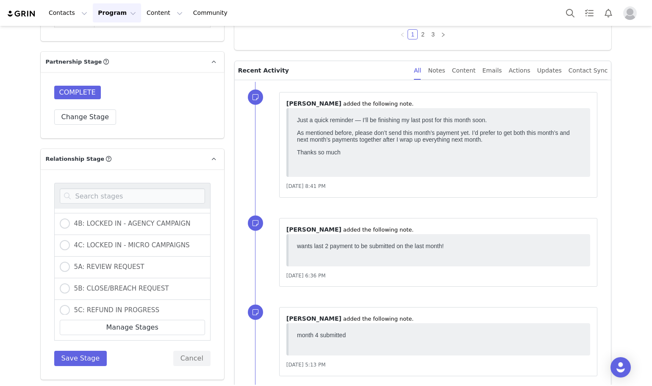
scroll to position [170, 0]
click at [101, 299] on div "5A: REVIEW REQUEST" at bounding box center [132, 310] width 156 height 22
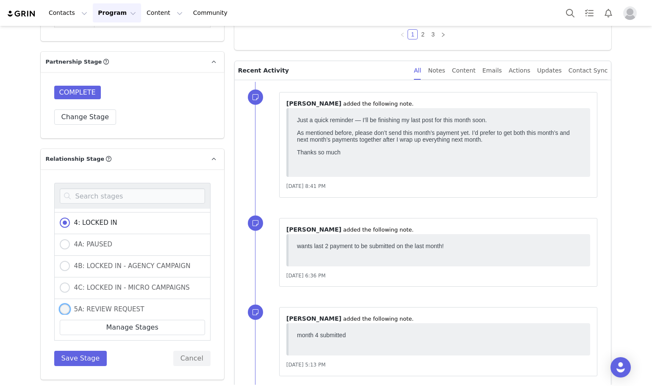
click at [102, 305] on span "5A: REVIEW REQUEST" at bounding box center [107, 309] width 75 height 8
click at [70, 304] on input "5A: REVIEW REQUEST" at bounding box center [65, 309] width 10 height 11
radio input "true"
radio input "false"
radio input "true"
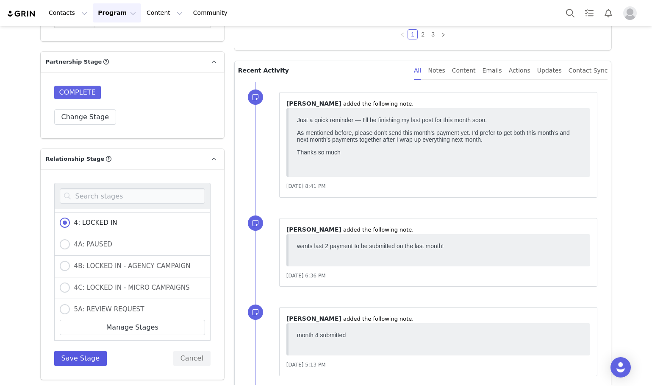
scroll to position [170, 0]
click at [70, 339] on div "0A: WAITING APPROVAL 0B: NEEDS OUTREACH 1: CONTACTED 2: NEGOTIATION 2A: NO DEAL…" at bounding box center [132, 274] width 156 height 183
click at [67, 350] on button "Save Stage" at bounding box center [80, 357] width 53 height 15
